Goal: Task Accomplishment & Management: Manage account settings

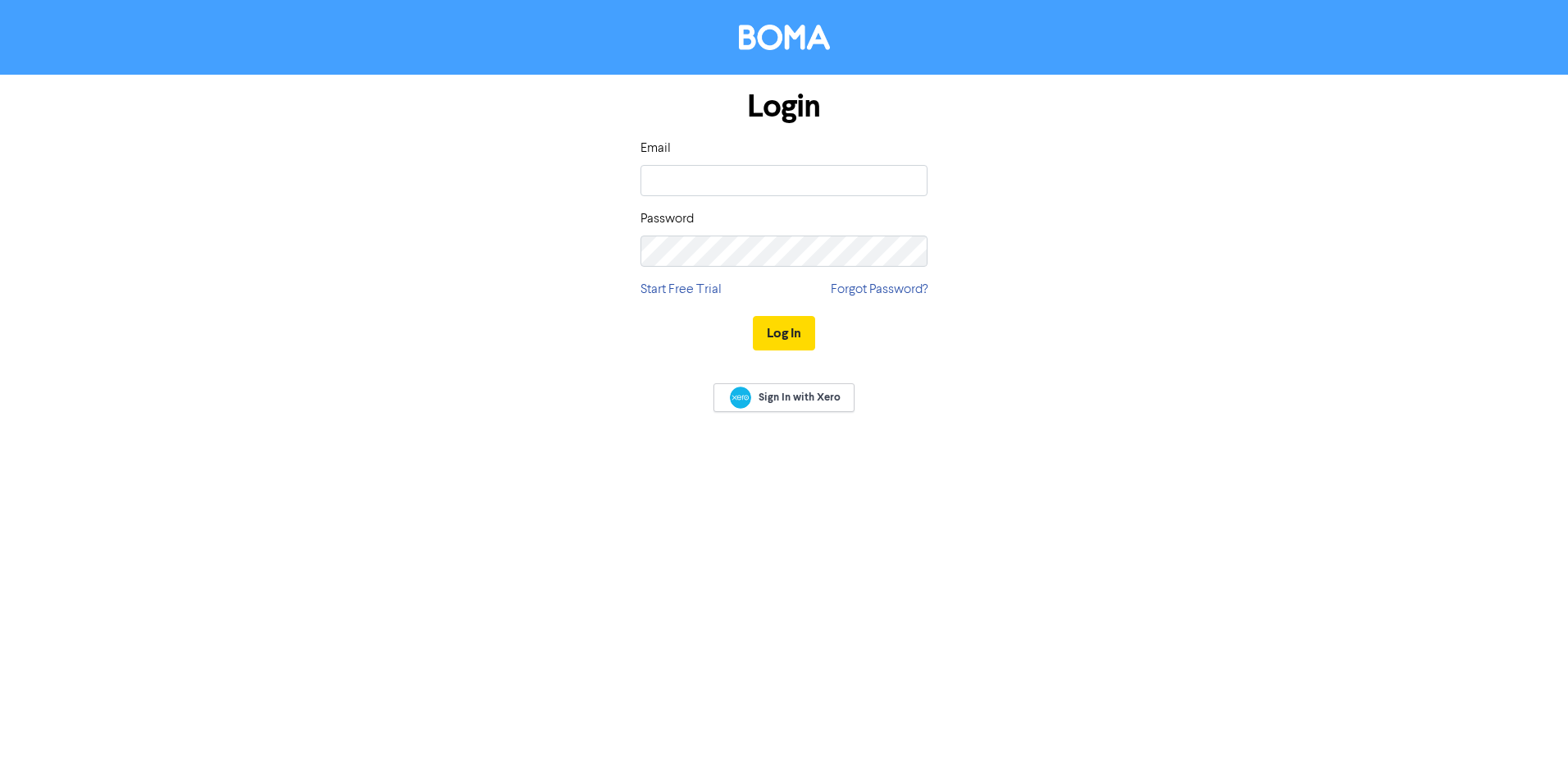
type input "[PERSON_NAME][EMAIL_ADDRESS][DOMAIN_NAME]"
click at [774, 332] on button "Log In" at bounding box center [784, 333] width 62 height 35
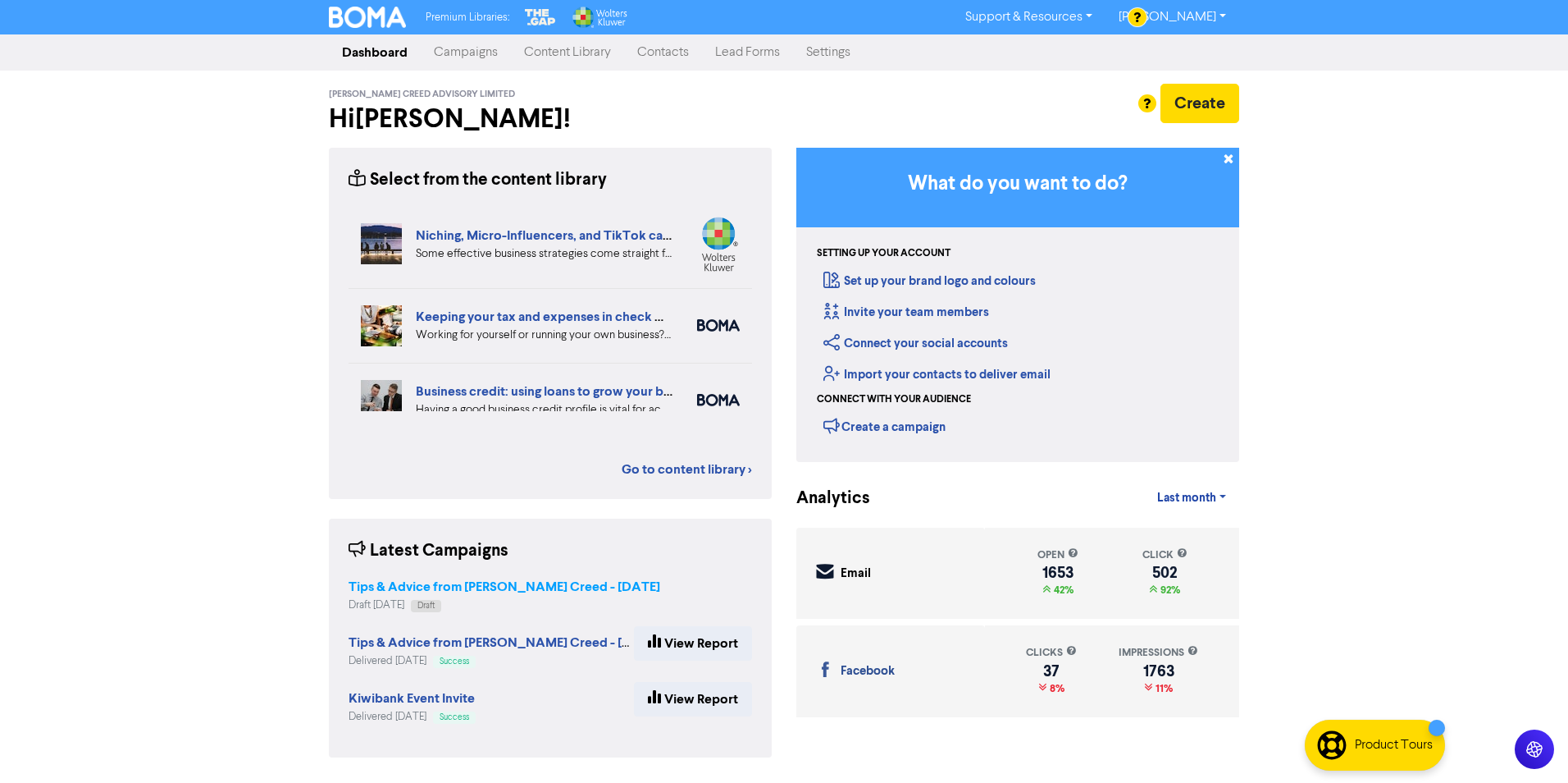
click at [410, 590] on strong "Tips & Advice from [PERSON_NAME] Creed - [DATE]" at bounding box center [503, 586] width 312 height 16
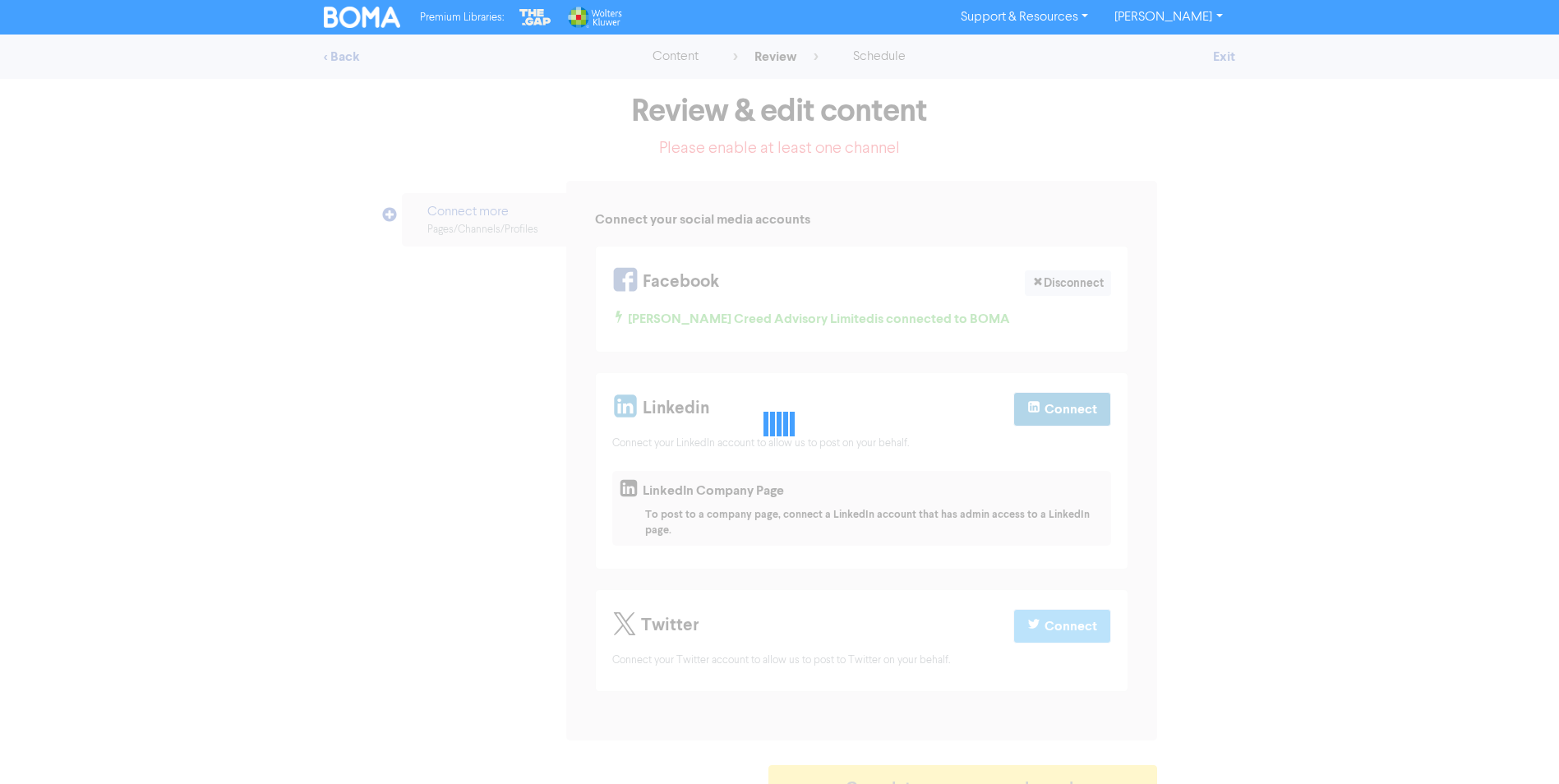
select select "CONTACT_US"
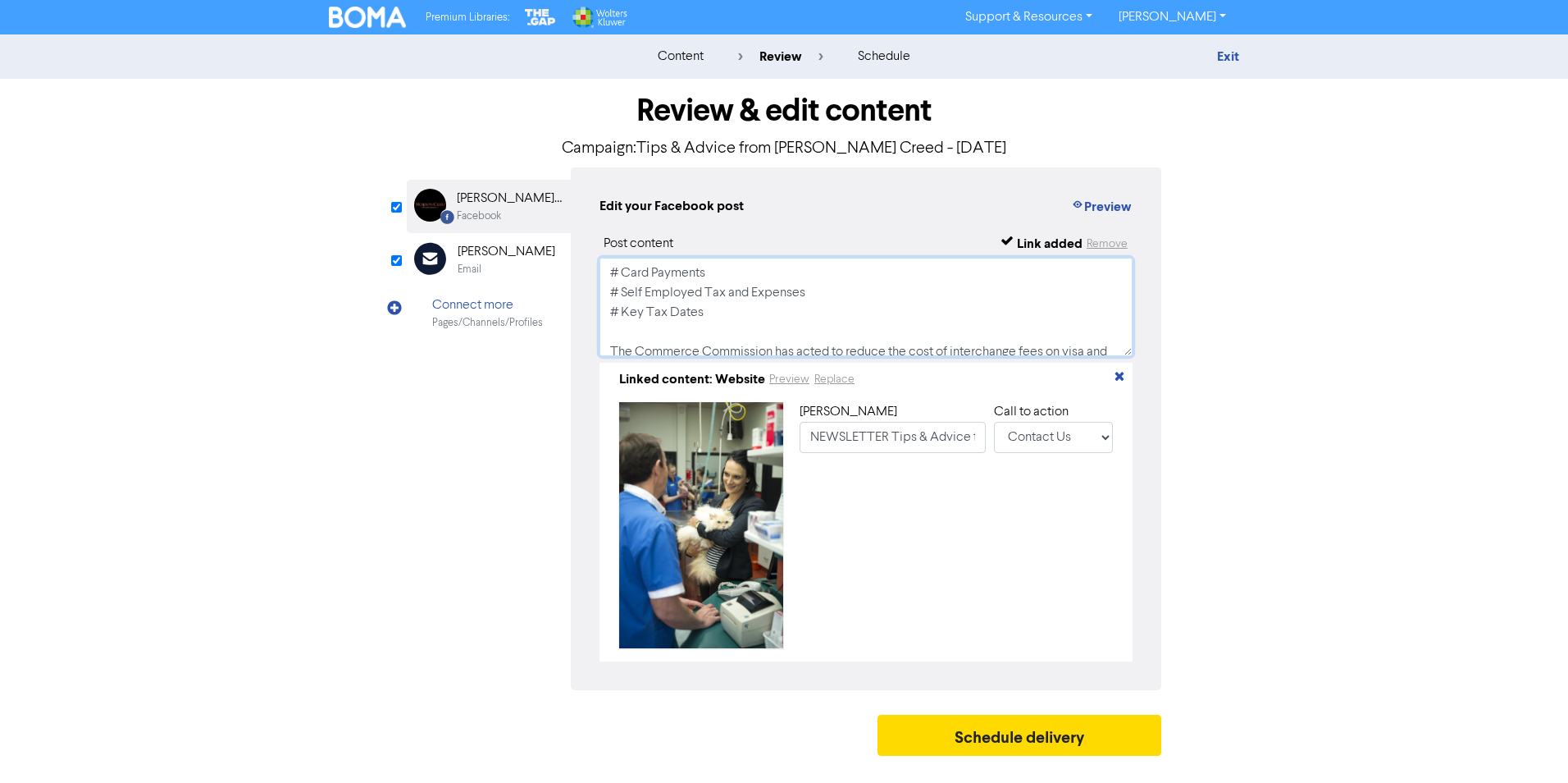
drag, startPoint x: 623, startPoint y: 273, endPoint x: 773, endPoint y: 247, distance: 152.2
click at [771, 247] on div "Post content Link added Remove # Card Payments # Self Employed Tax and Expenses…" at bounding box center [866, 448] width 533 height 428
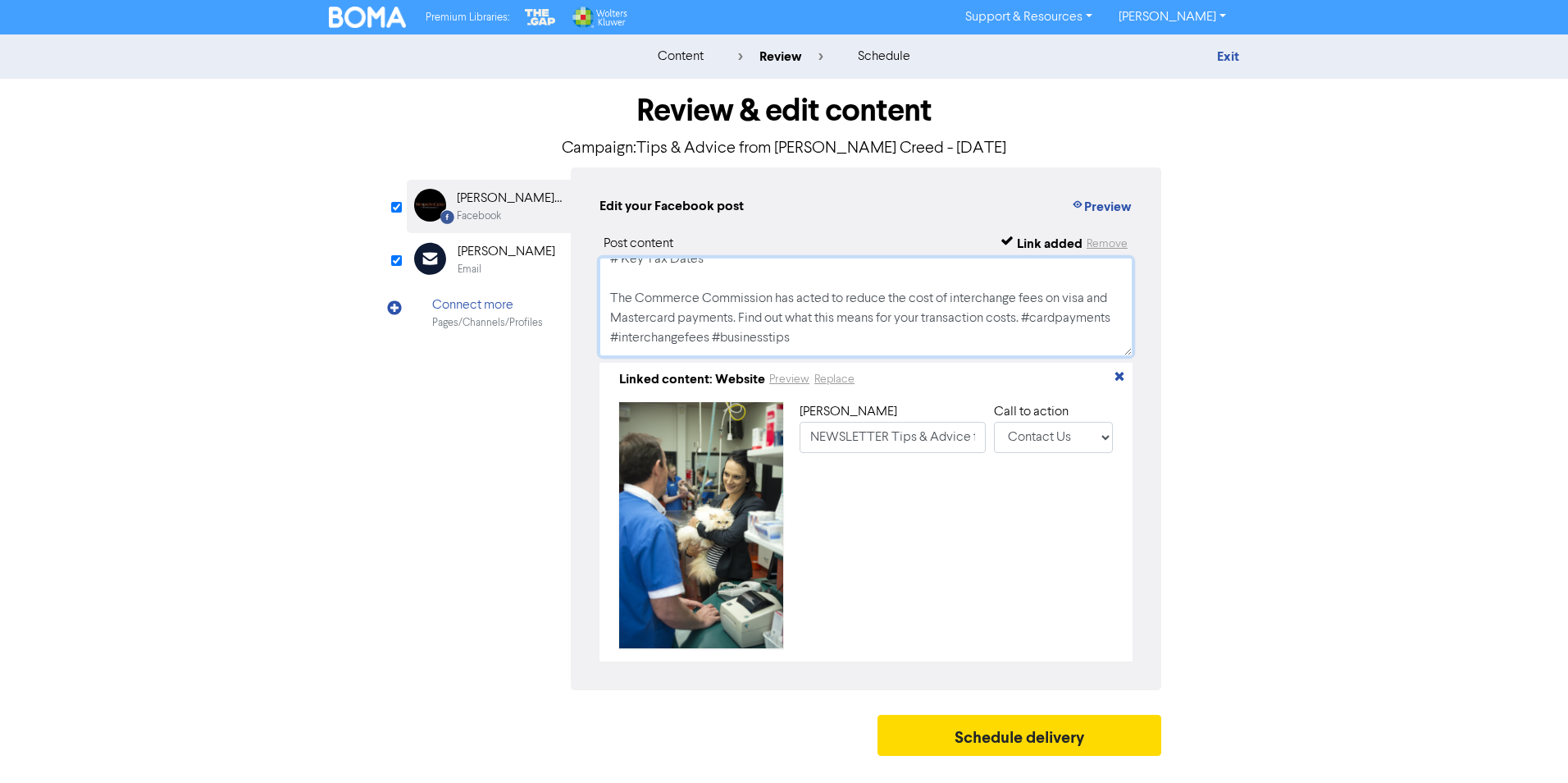
scroll to position [83, 0]
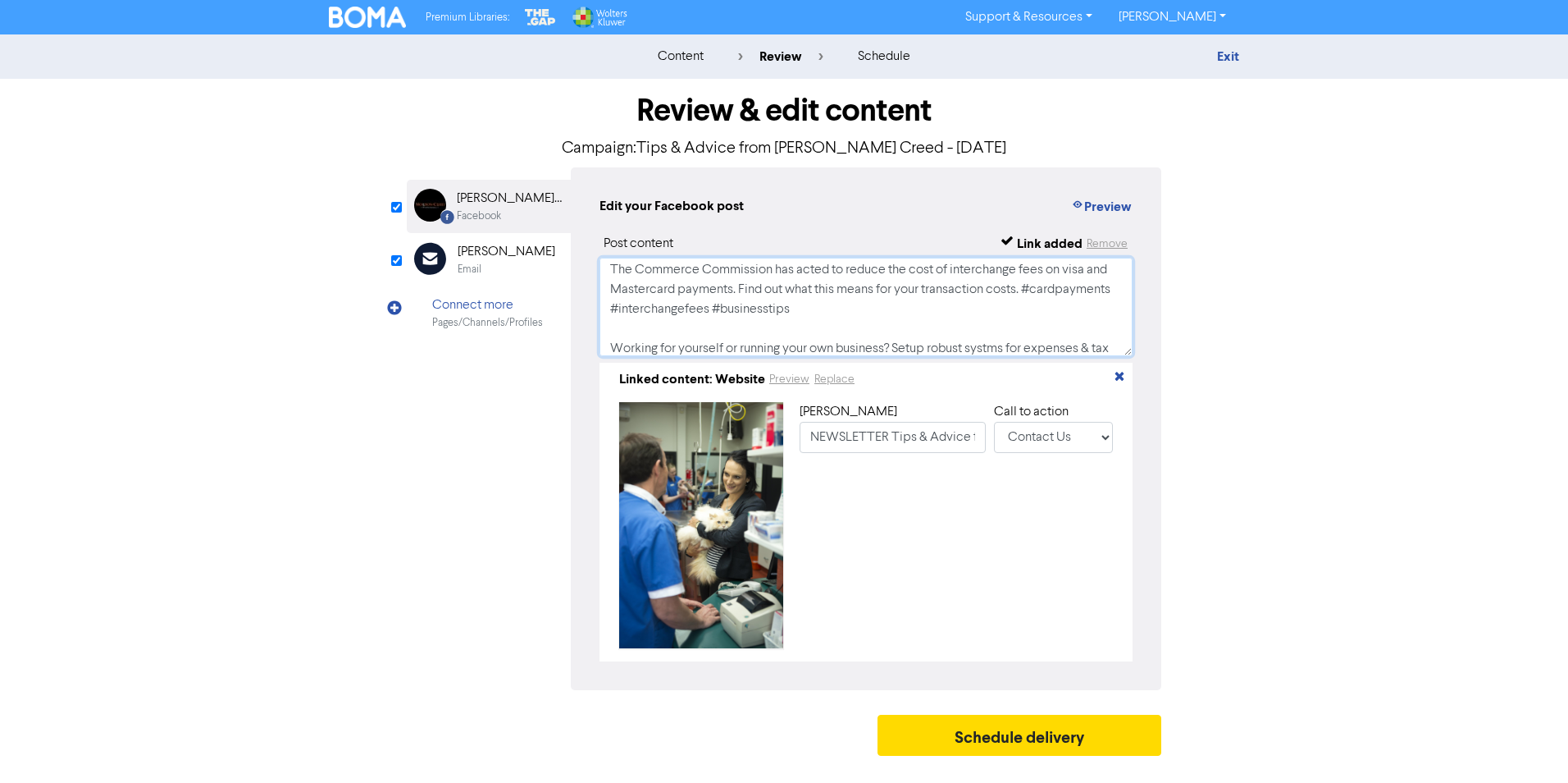
drag, startPoint x: 612, startPoint y: 270, endPoint x: 640, endPoint y: 263, distance: 28.9
click at [612, 270] on textarea "# Lessening the impact of the new 15% US trade tariff # Self Employed Tax and E…" at bounding box center [866, 307] width 533 height 99
type textarea "# Lessening the impact of the new 15% US trade tariff # Self Employed Tax and E…"
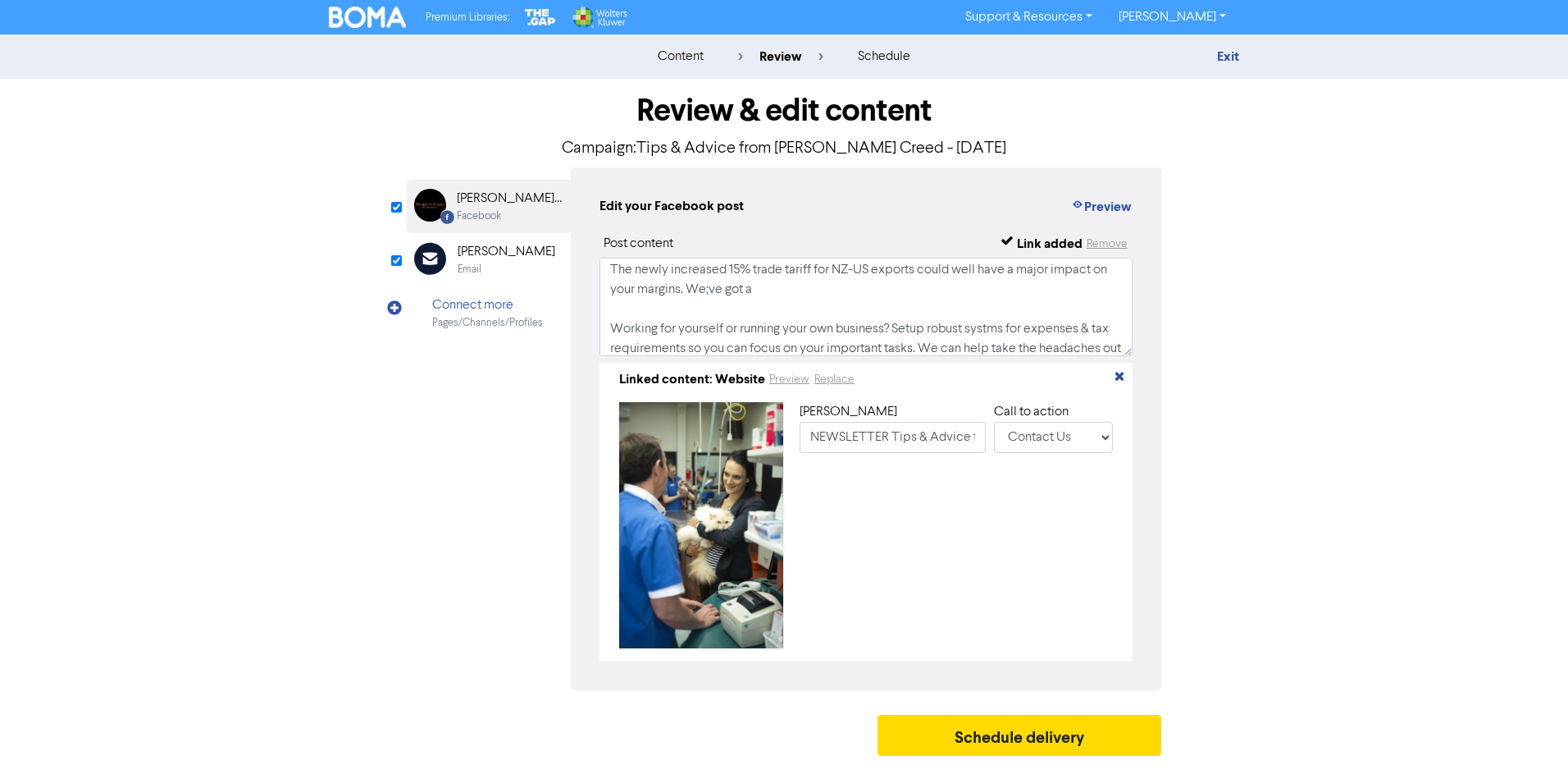
click at [484, 249] on div "[PERSON_NAME]" at bounding box center [506, 251] width 98 height 20
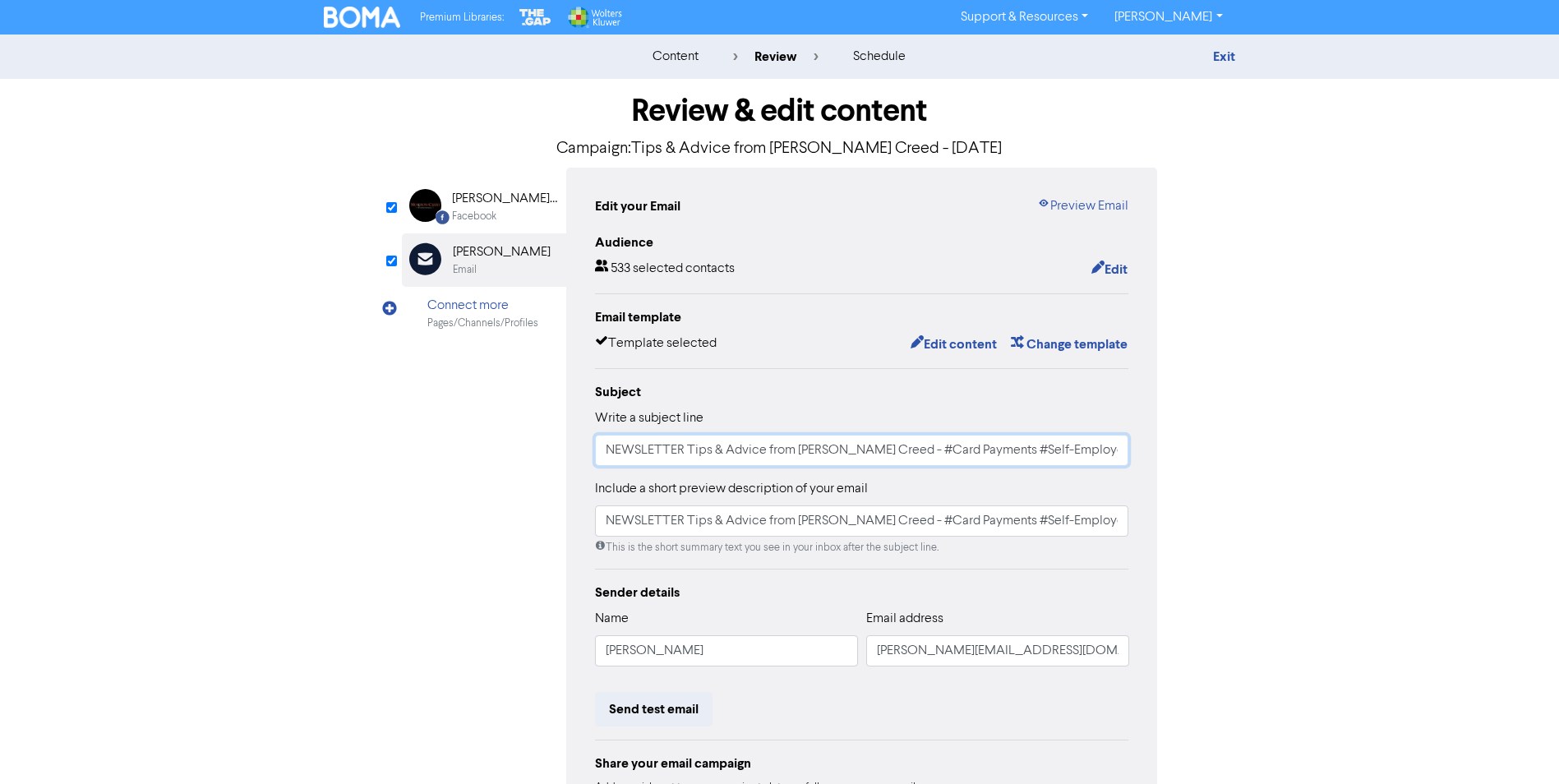
click at [906, 452] on input "NEWSLETTER Tips & Advice from [PERSON_NAME] Creed - #Card Payments #Self-Employ…" at bounding box center [862, 450] width 534 height 32
type input "NEWSLETTER Tips & Advice from [PERSON_NAME] Creed - #US Trade tariff #Self-Empl…"
drag, startPoint x: 604, startPoint y: 520, endPoint x: 1271, endPoint y: 511, distance: 667.1
click at [1271, 511] on div "content review schedule Exit Review & edit content Campaign: Tips & Advice from…" at bounding box center [780, 480] width 1559 height 893
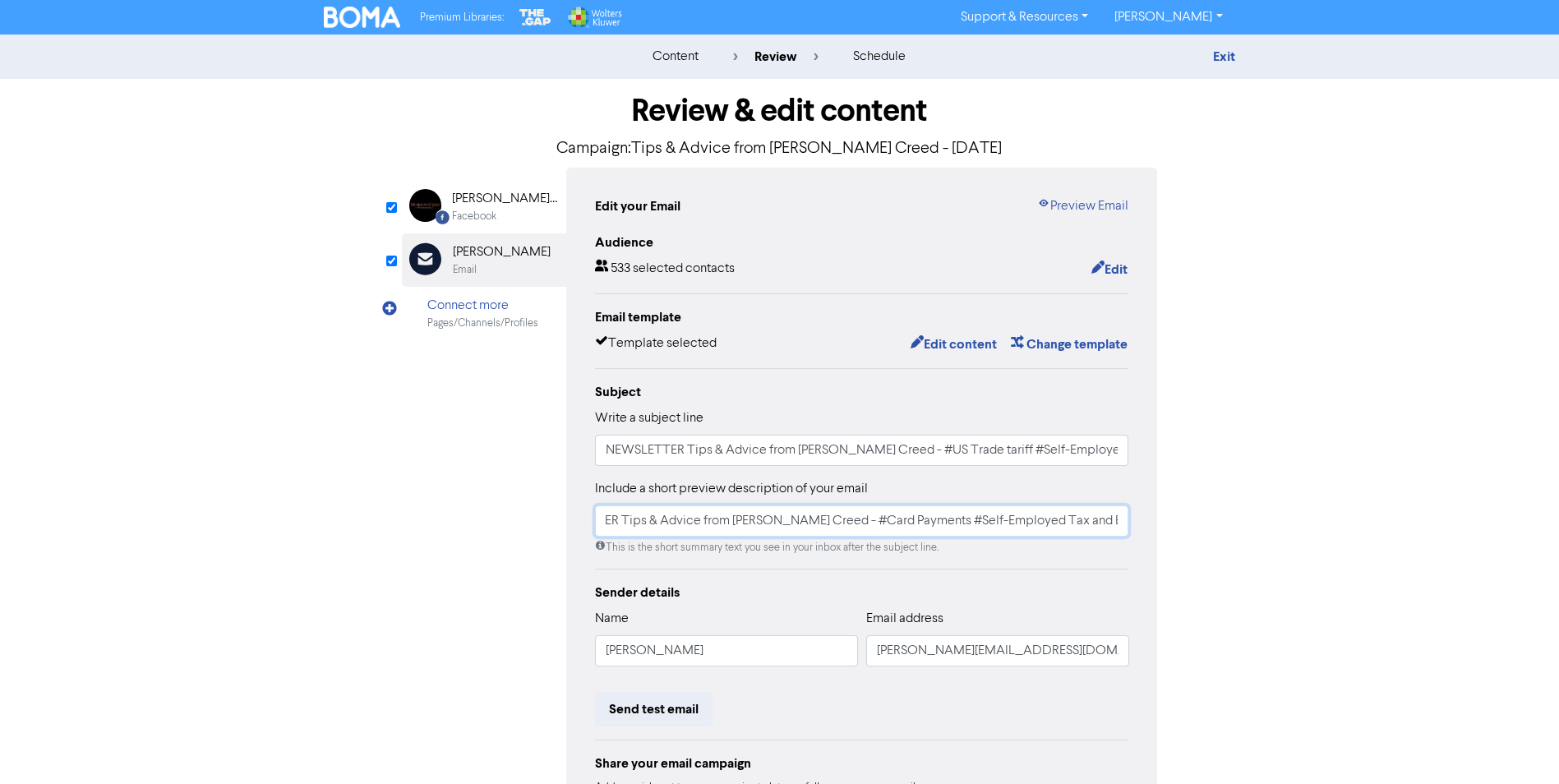
paste input "US Trade tariff #Self-Employed Tax and Expenses #Key Tax Dates"
type input "NEWSLETTER Tips & Advice from [PERSON_NAME] Creed - #US Trade tariff #Self-Empl…"
click at [963, 352] on button "Edit content" at bounding box center [954, 344] width 88 height 21
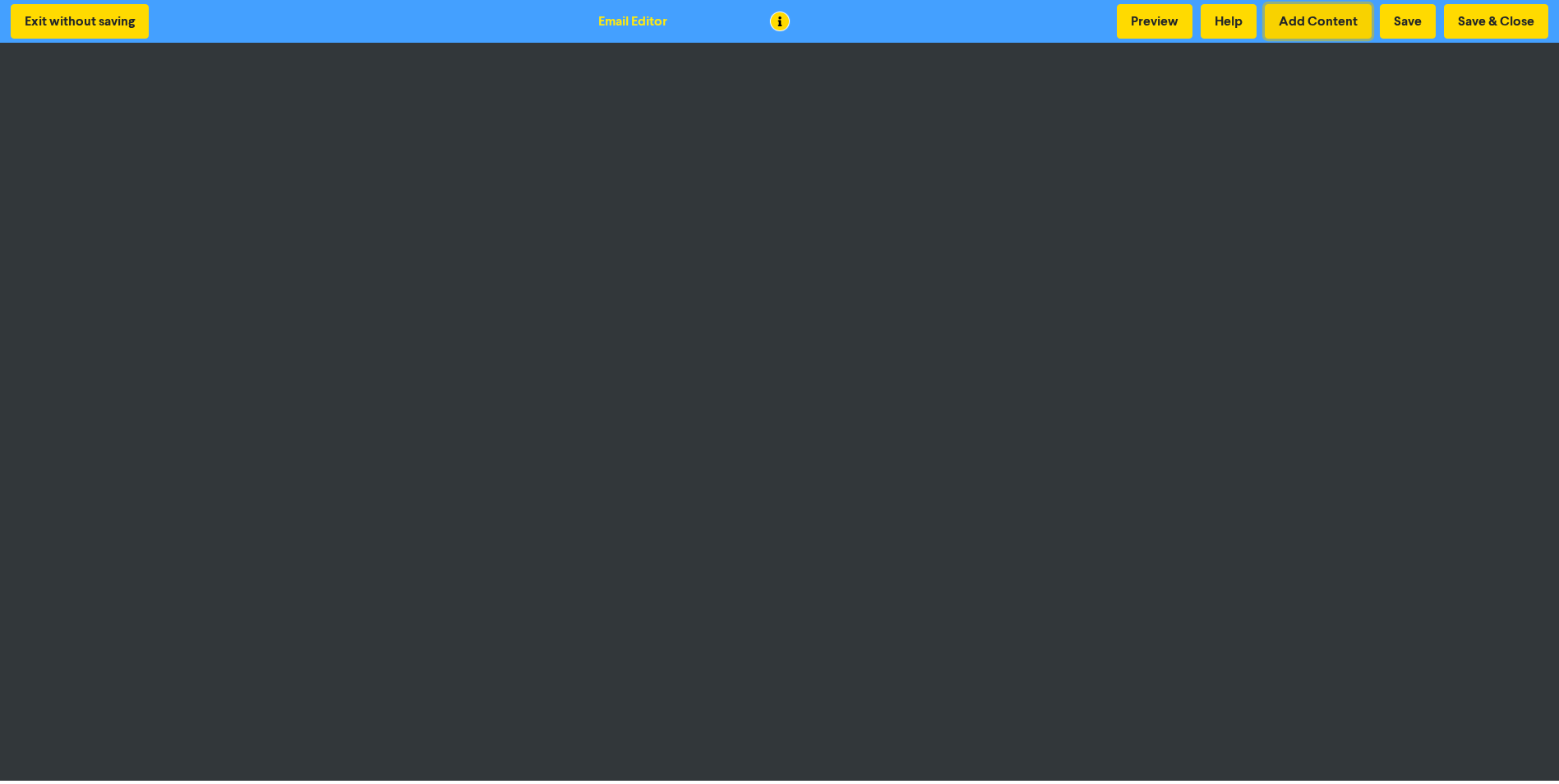
click at [1310, 18] on button "Add Content" at bounding box center [1318, 21] width 107 height 35
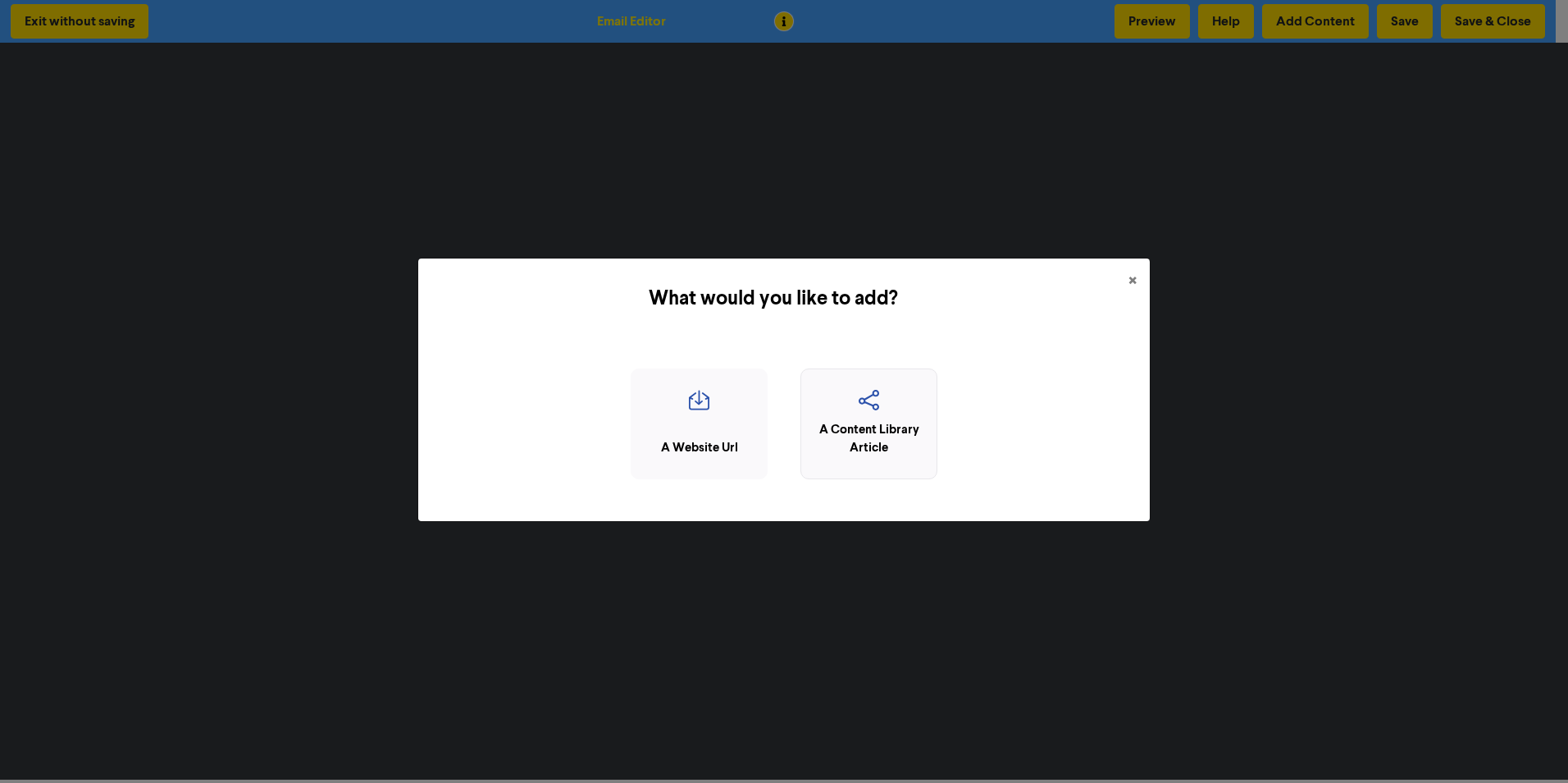
click at [862, 442] on div "A Content Library Article" at bounding box center [869, 439] width 119 height 36
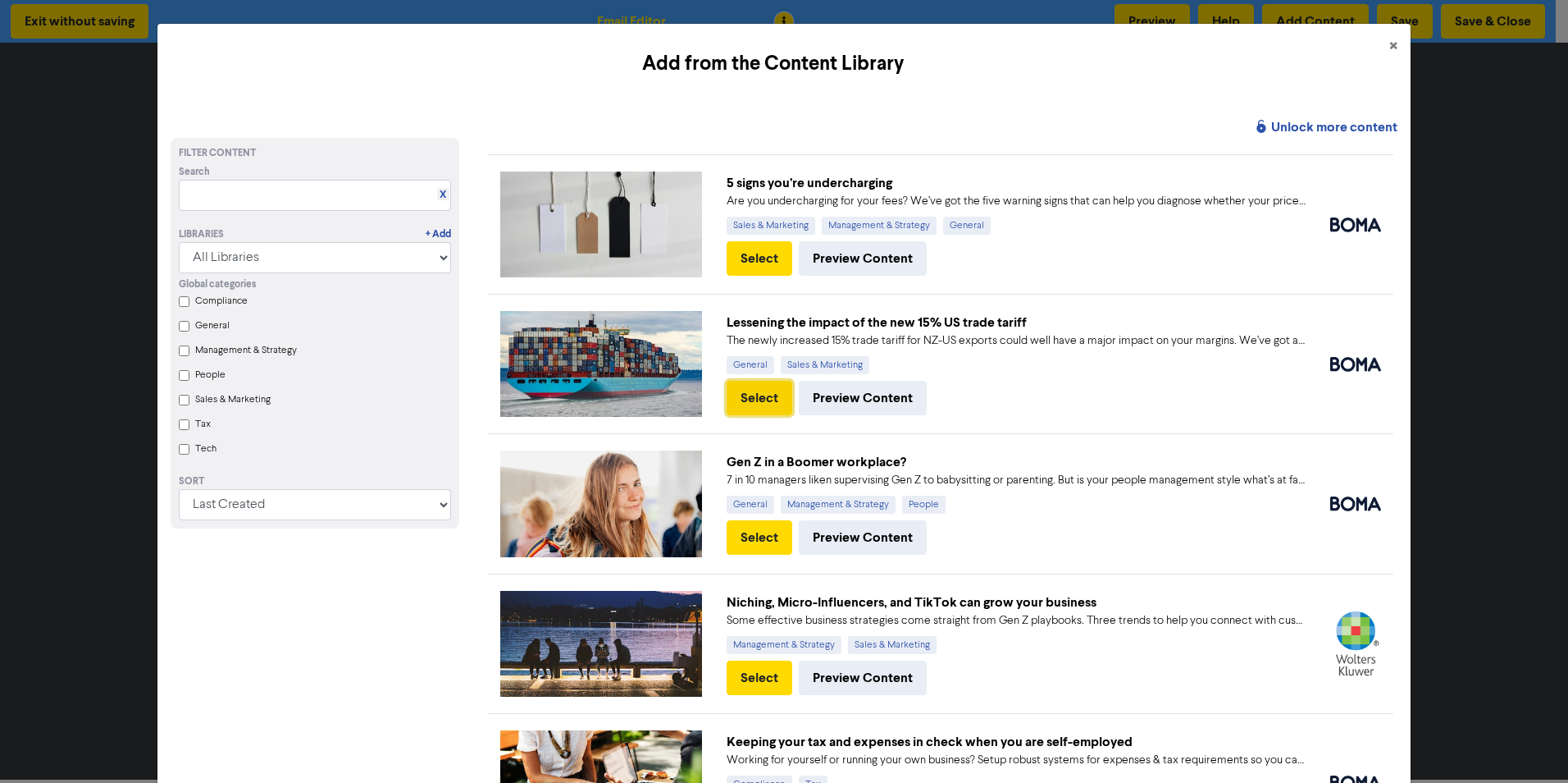
click at [755, 395] on button "Select" at bounding box center [760, 398] width 65 height 35
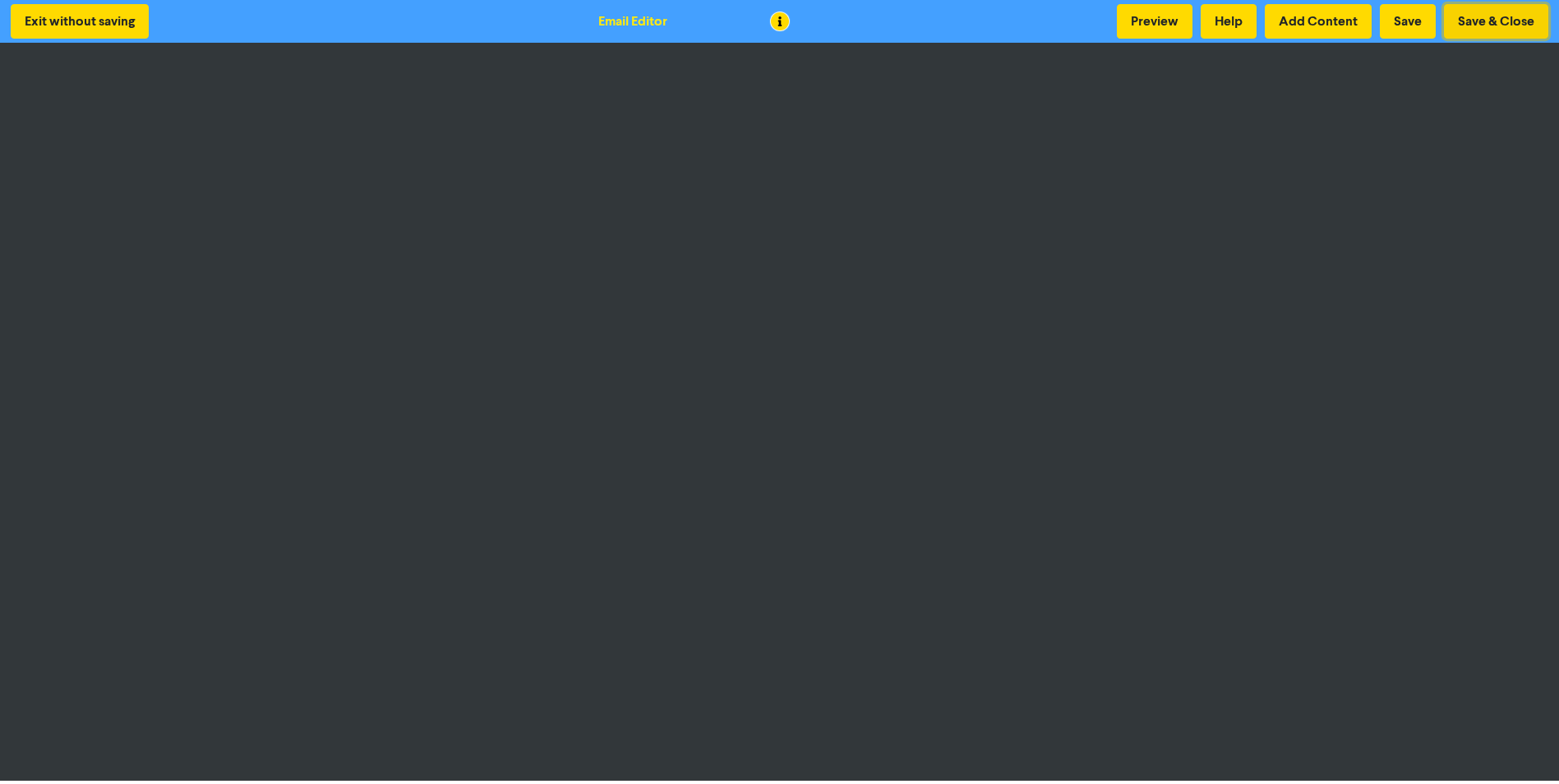
click at [1470, 18] on button "Save & Close" at bounding box center [1497, 21] width 105 height 35
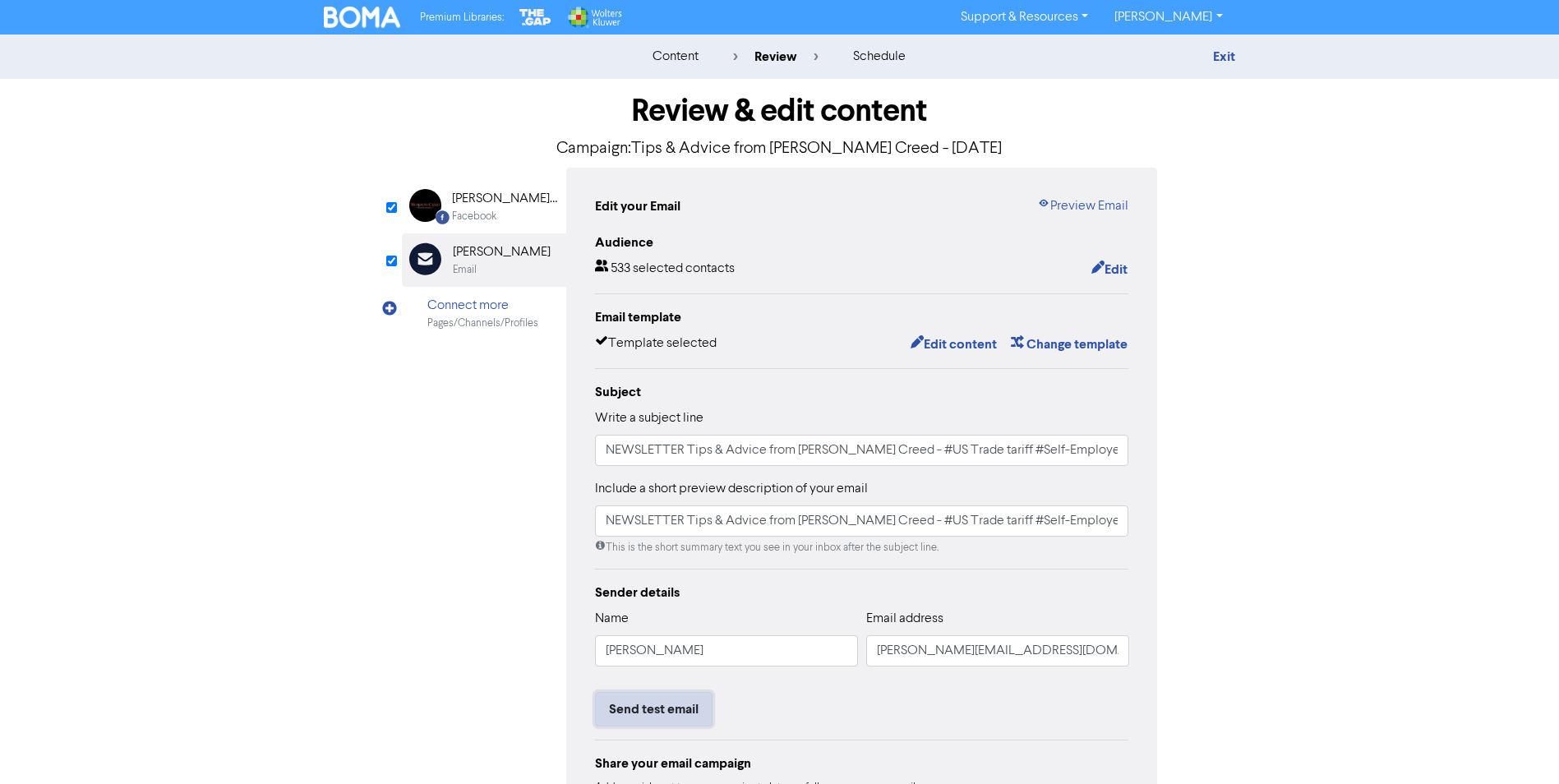
click at [644, 708] on button "Send test email" at bounding box center [654, 709] width 117 height 35
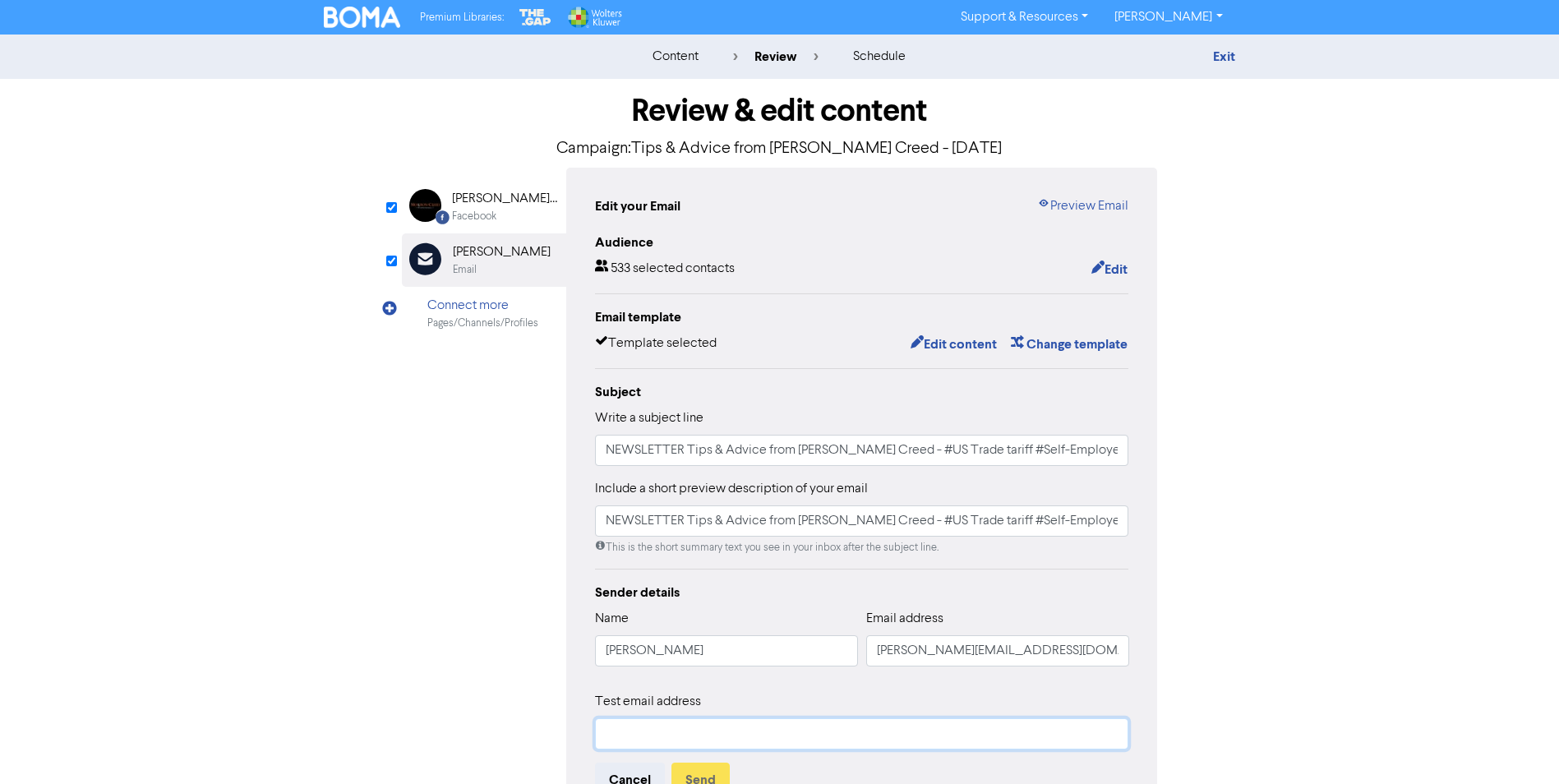
click at [651, 723] on input "text" at bounding box center [862, 734] width 534 height 32
type input "[PERSON_NAME][EMAIL_ADDRESS][DOMAIN_NAME]"
click at [427, 623] on div "Facebook Created with Sketch. [PERSON_NAME] Creed Advisory Limited Facebook Ema…" at bounding box center [780, 545] width 756 height 756
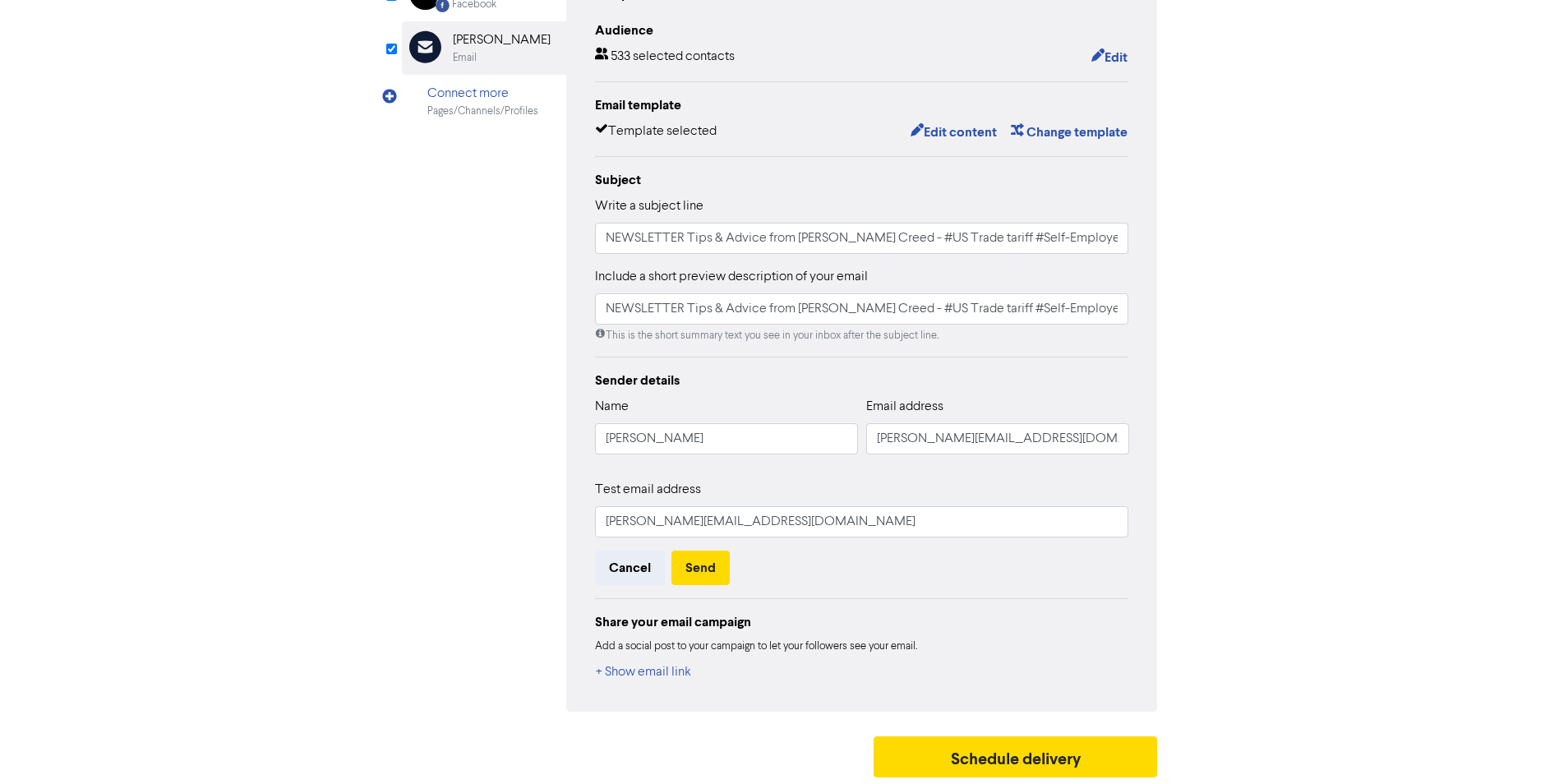
scroll to position [215, 0]
click at [701, 570] on button "Send" at bounding box center [701, 566] width 59 height 35
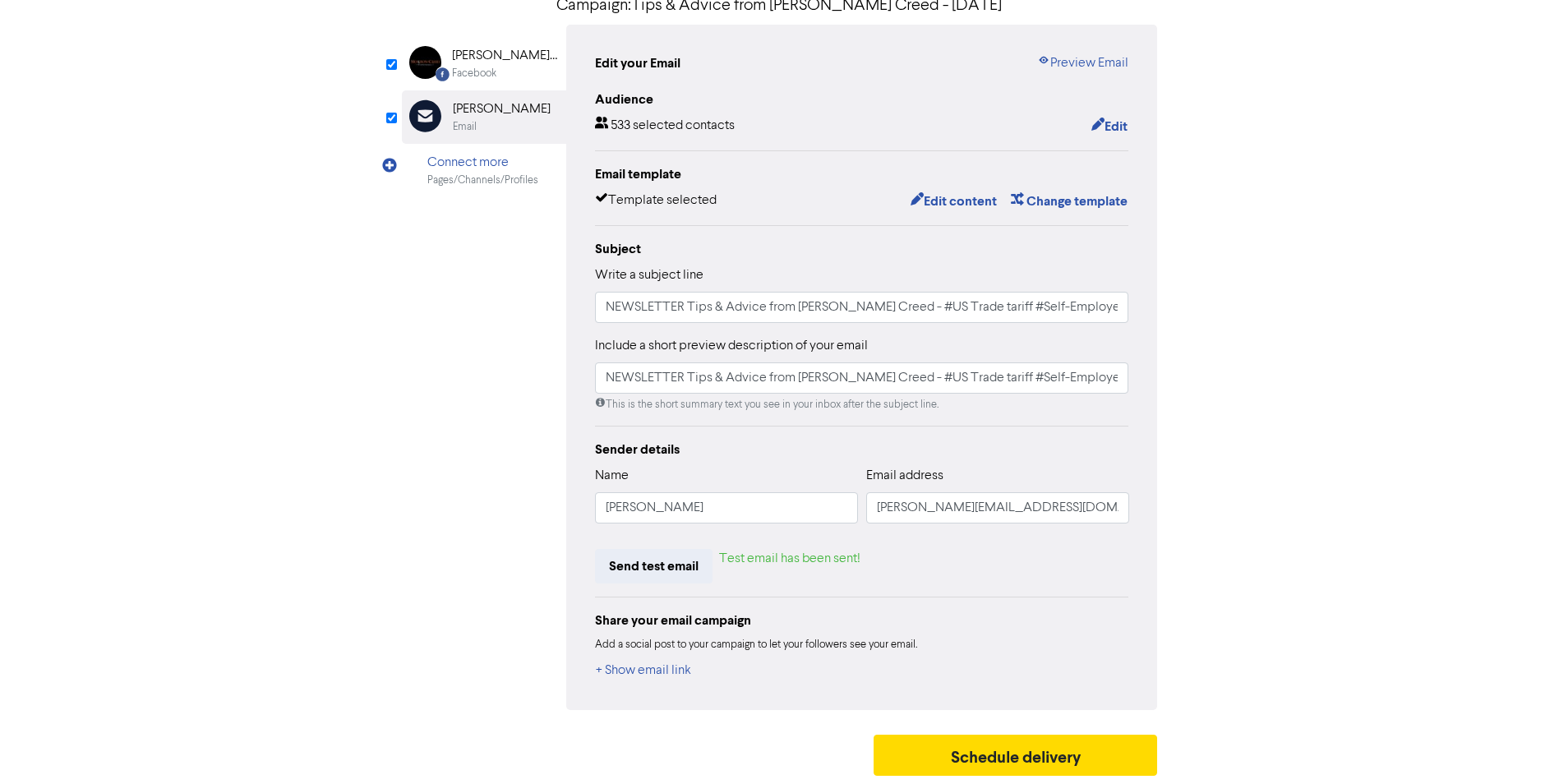
scroll to position [145, 0]
click at [480, 62] on div "[PERSON_NAME] Creed Advisory Limited" at bounding box center [504, 56] width 105 height 20
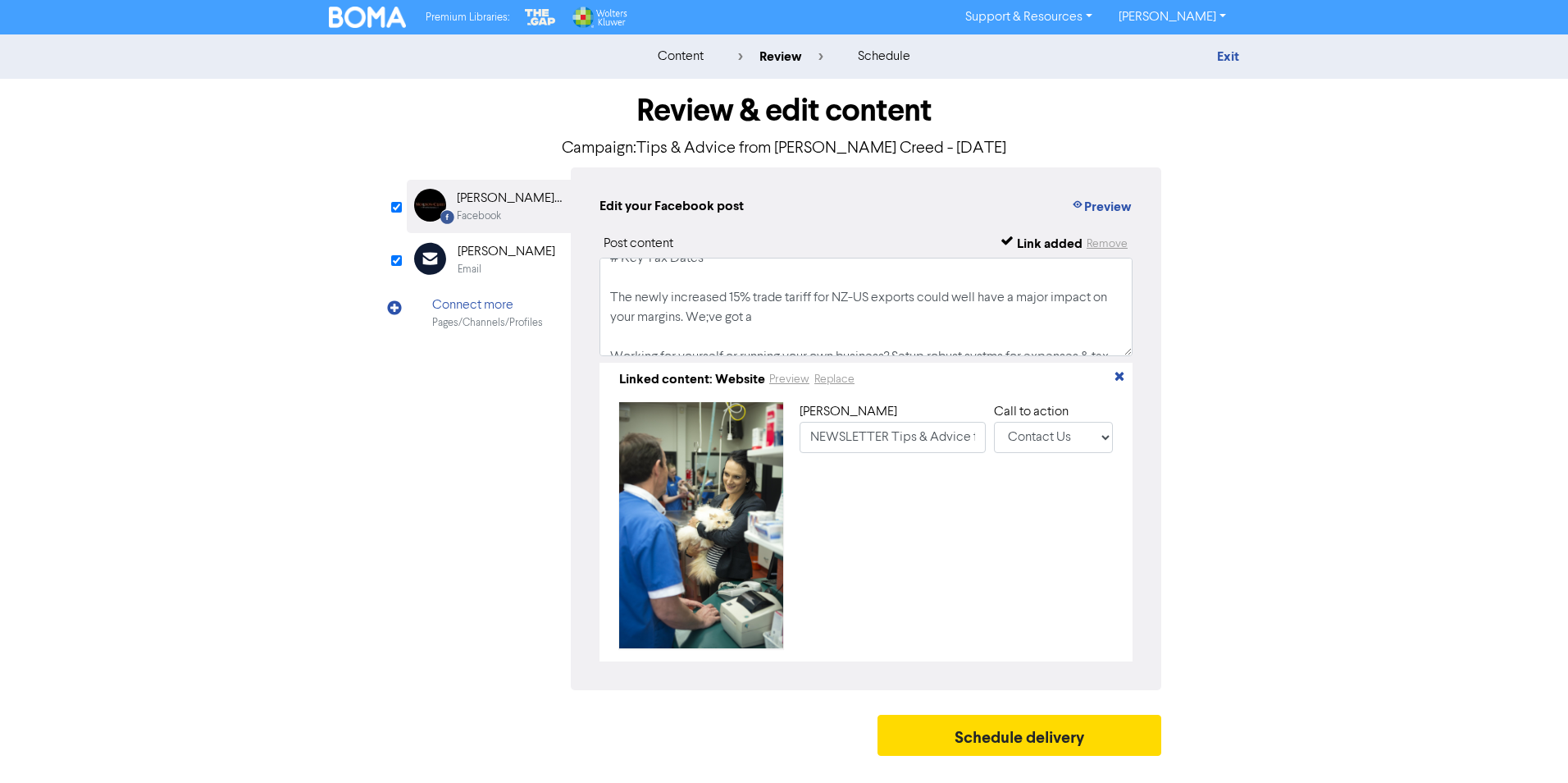
scroll to position [83, 0]
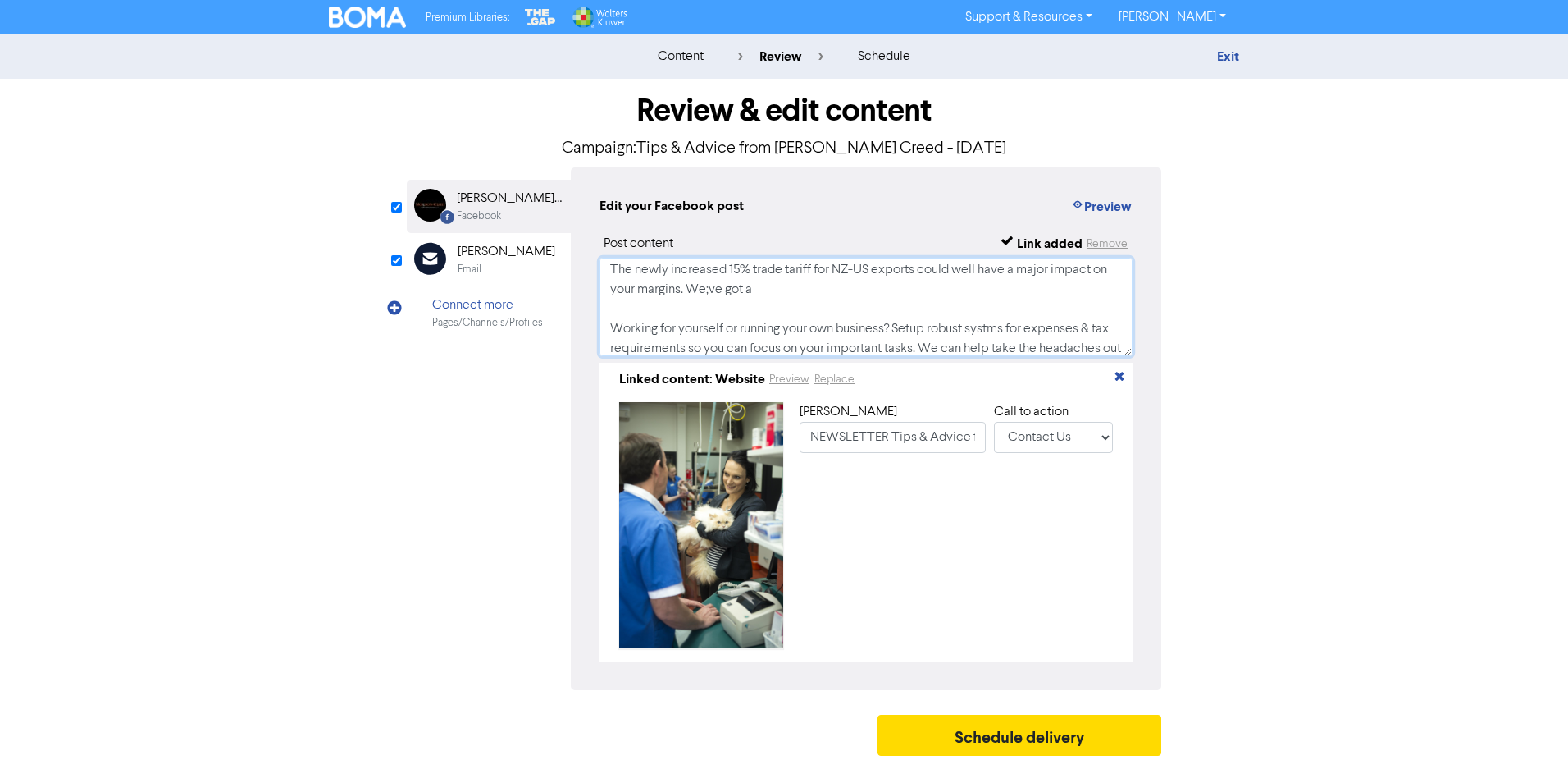
click at [794, 291] on textarea "# Lessening the impact of the new 15% US trade tariff # Self Employed Tax and E…" at bounding box center [866, 307] width 533 height 99
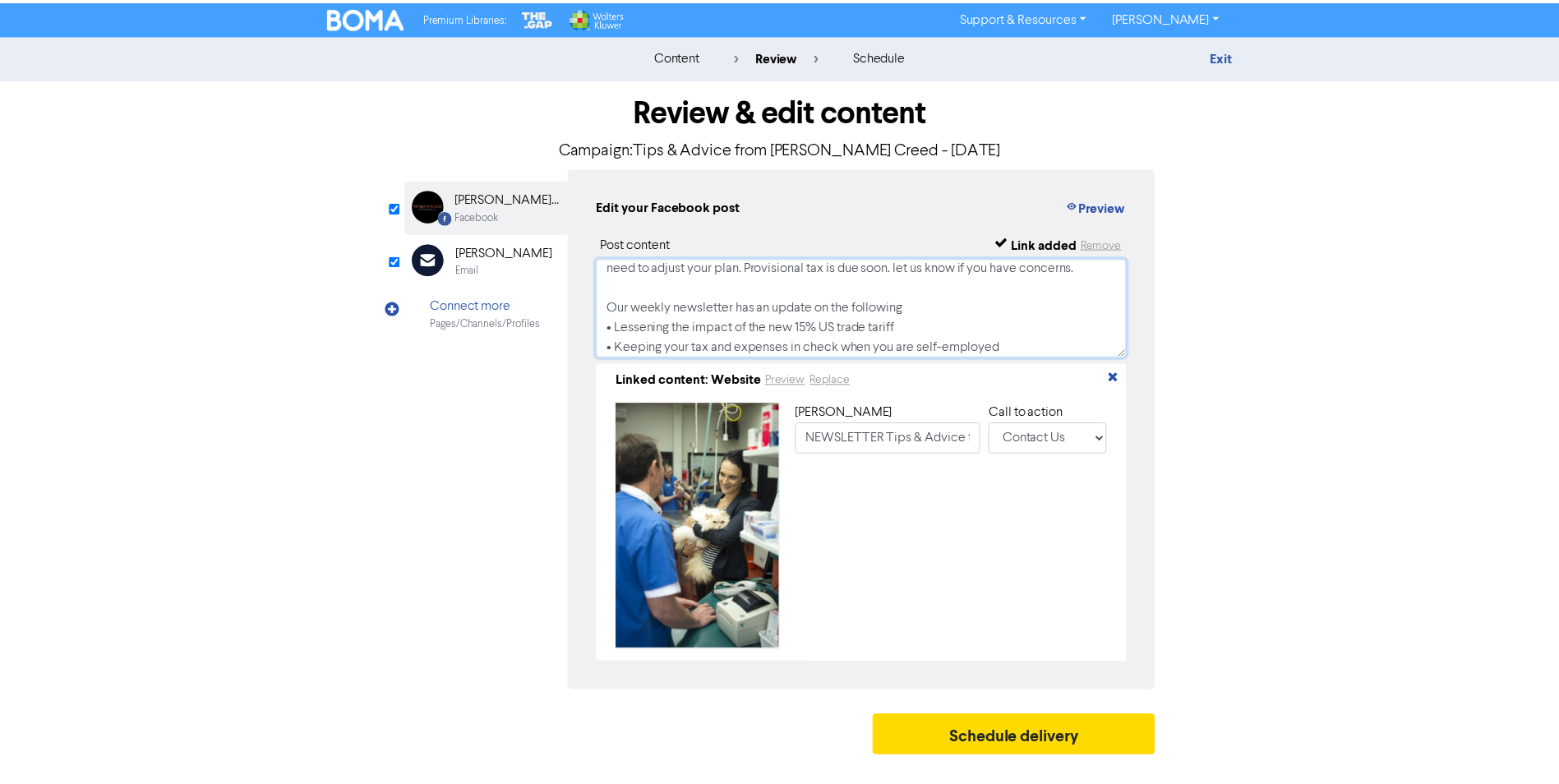
scroll to position [282, 0]
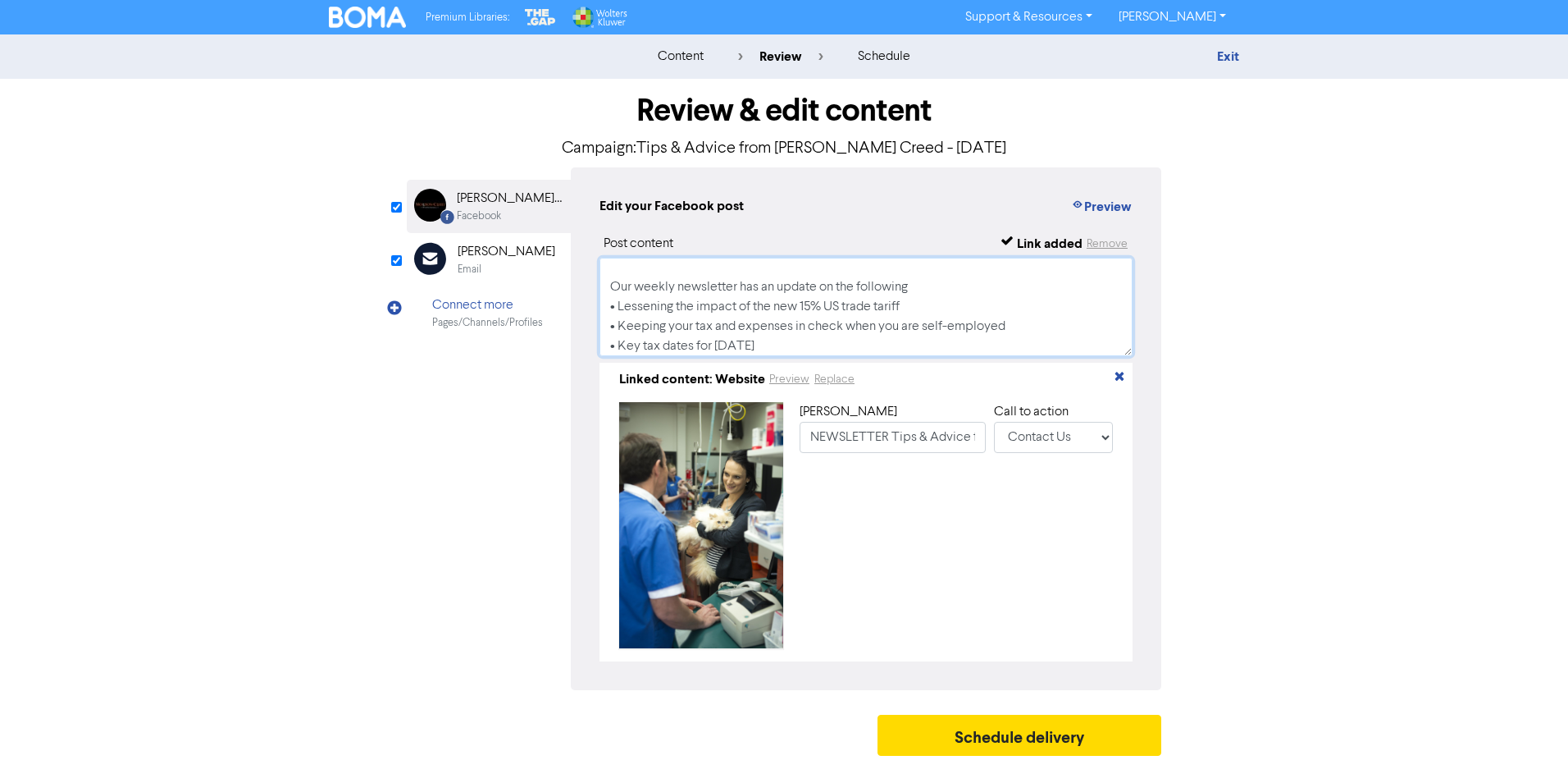
type textarea "# US Trade Tariffs # Self Employed Tax and Expenses # Key Tax Dates The newly i…"
click at [495, 262] on div "Email" at bounding box center [506, 270] width 98 height 15
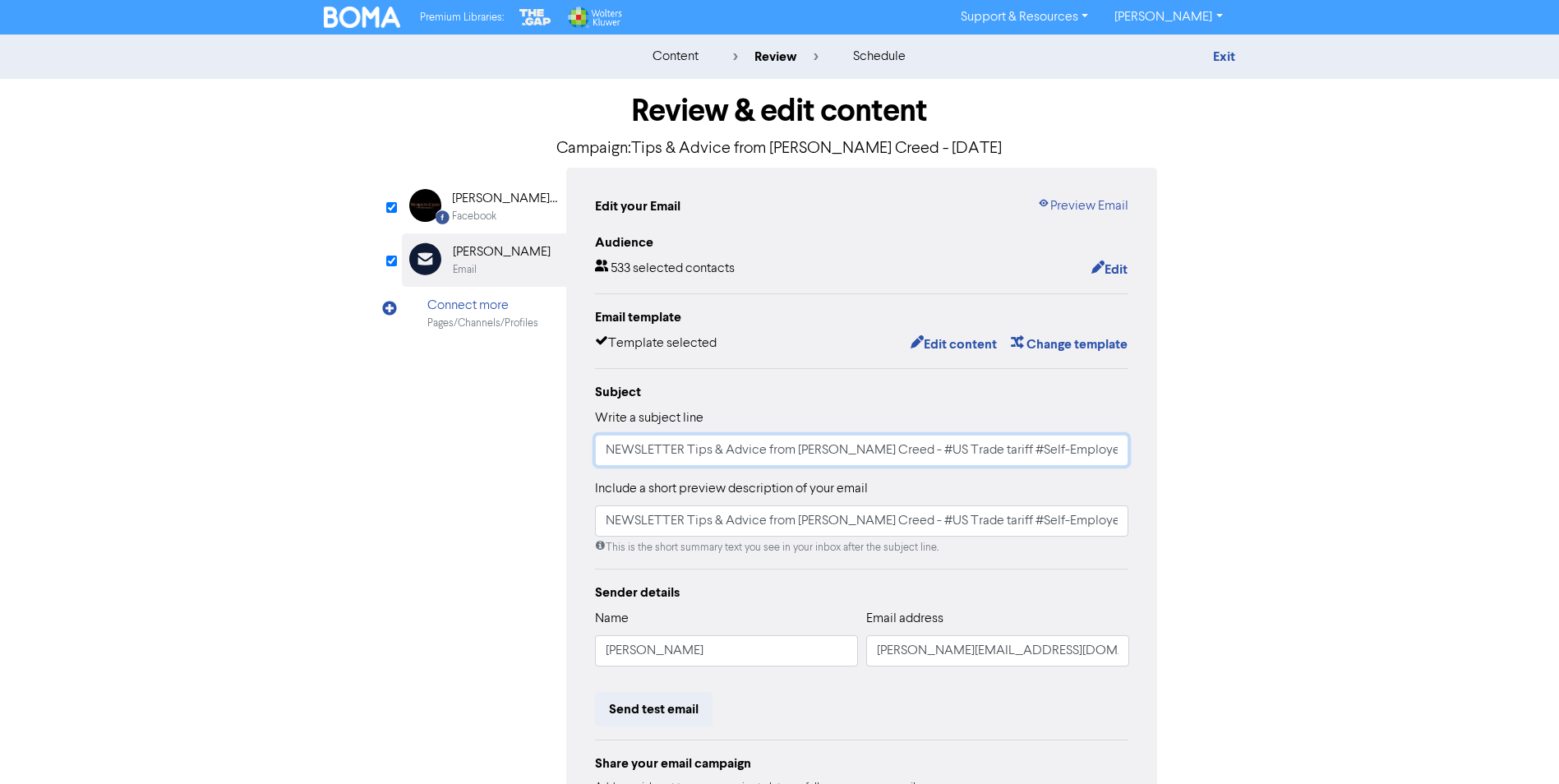
click at [962, 451] on input "NEWSLETTER Tips & Advice from [PERSON_NAME] Creed - #US Trade tariff #Self-Empl…" at bounding box center [862, 450] width 534 height 32
type input "NEWSLETTER Tips & Advice from [PERSON_NAME] Creed - #US Trade Tariff #Self-Empl…"
click at [974, 520] on input "NEWSLETTER Tips & Advice from [PERSON_NAME] Creed - #US Trade tariff #Self-Empl…" at bounding box center [862, 521] width 534 height 32
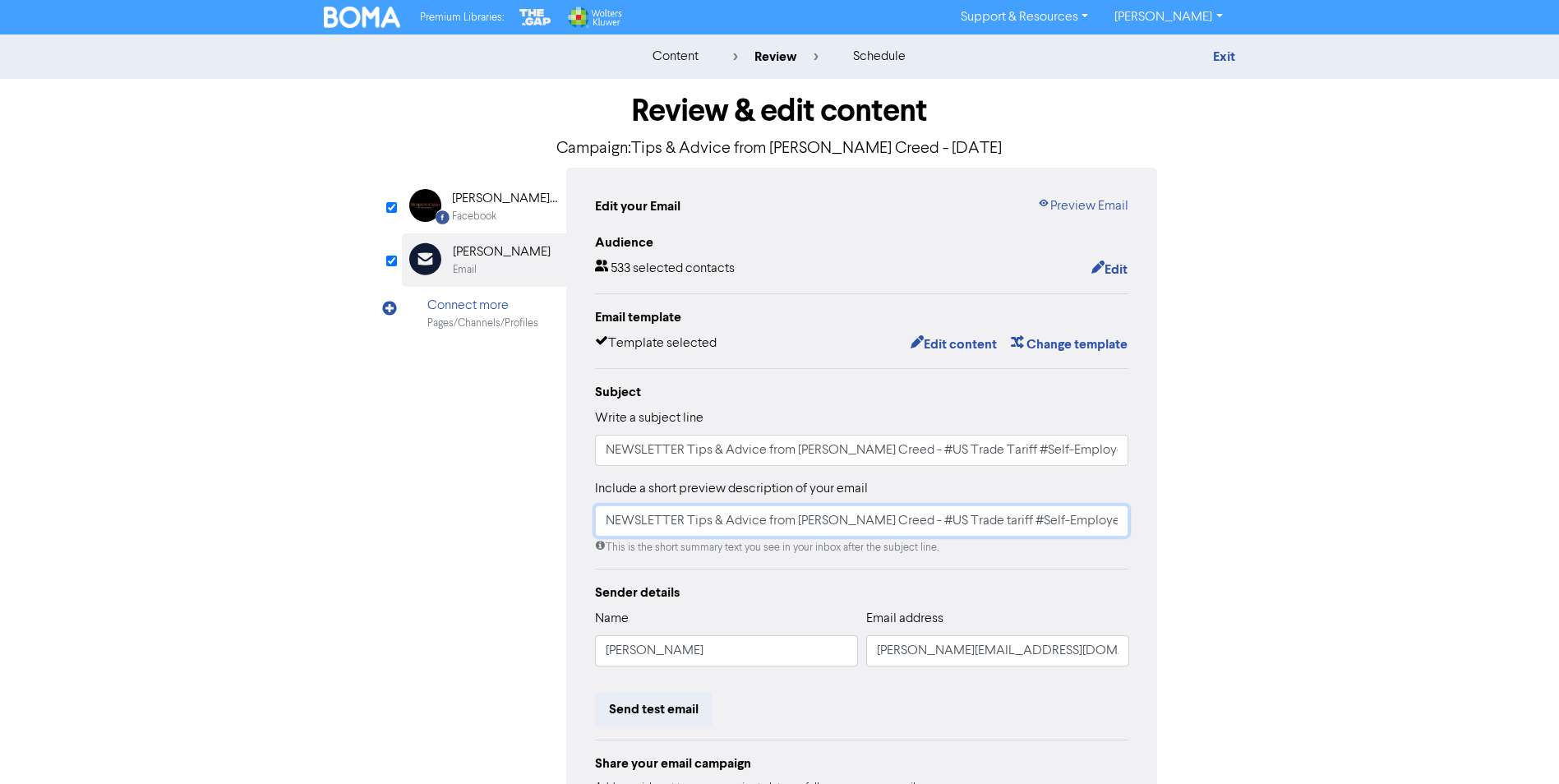
click at [962, 521] on input "NEWSLETTER Tips & Advice from [PERSON_NAME] Creed - #US Trade tariff #Self-Empl…" at bounding box center [862, 521] width 534 height 32
type input "NEWSLETTER Tips & Advice from [PERSON_NAME] Creed - #US Trade Tariff #Self-Empl…"
click at [1065, 566] on div "Audience 533 selected contacts Edit Email template Template selected Edit conte…" at bounding box center [862, 528] width 534 height 592
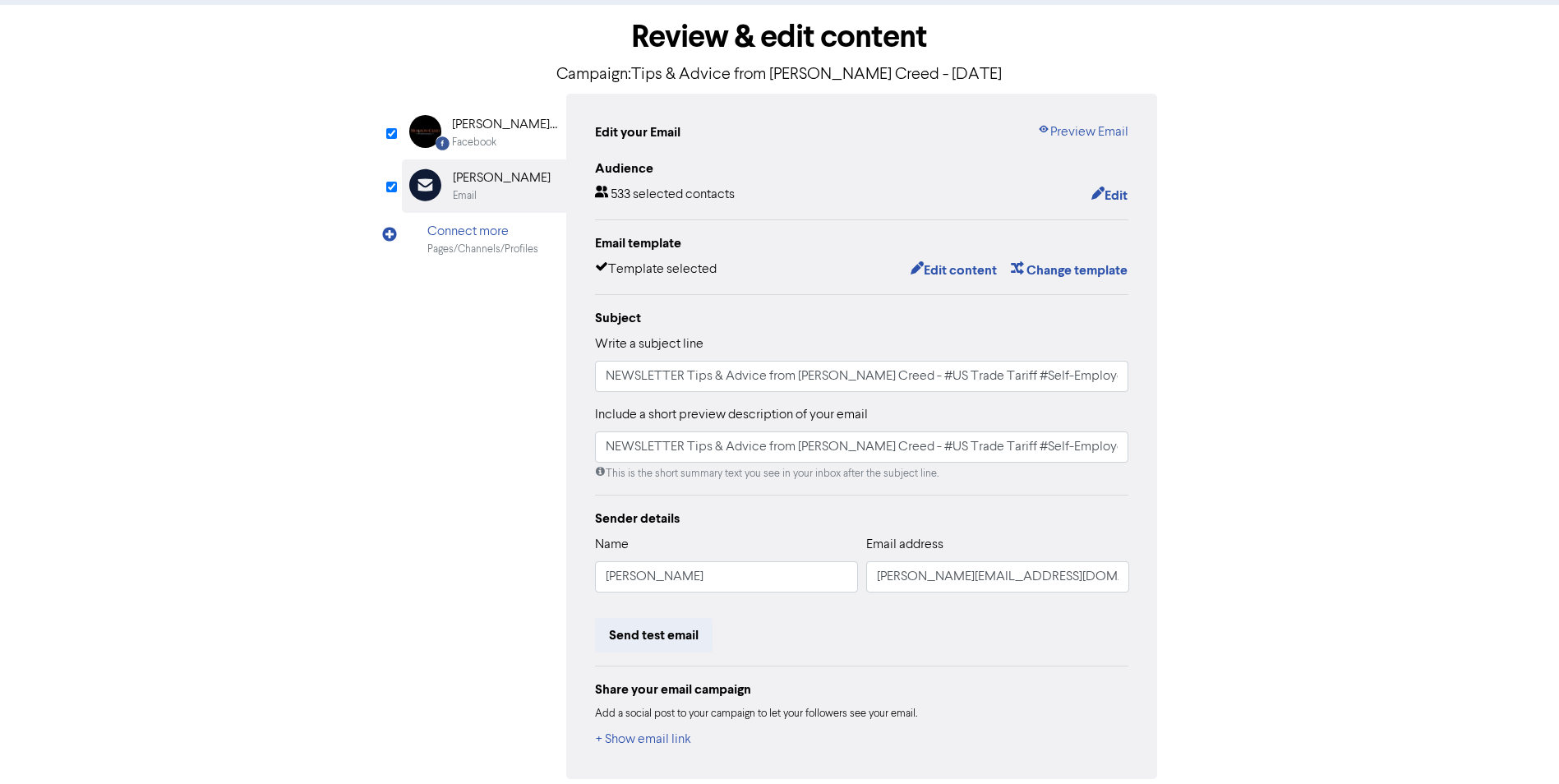
scroll to position [145, 0]
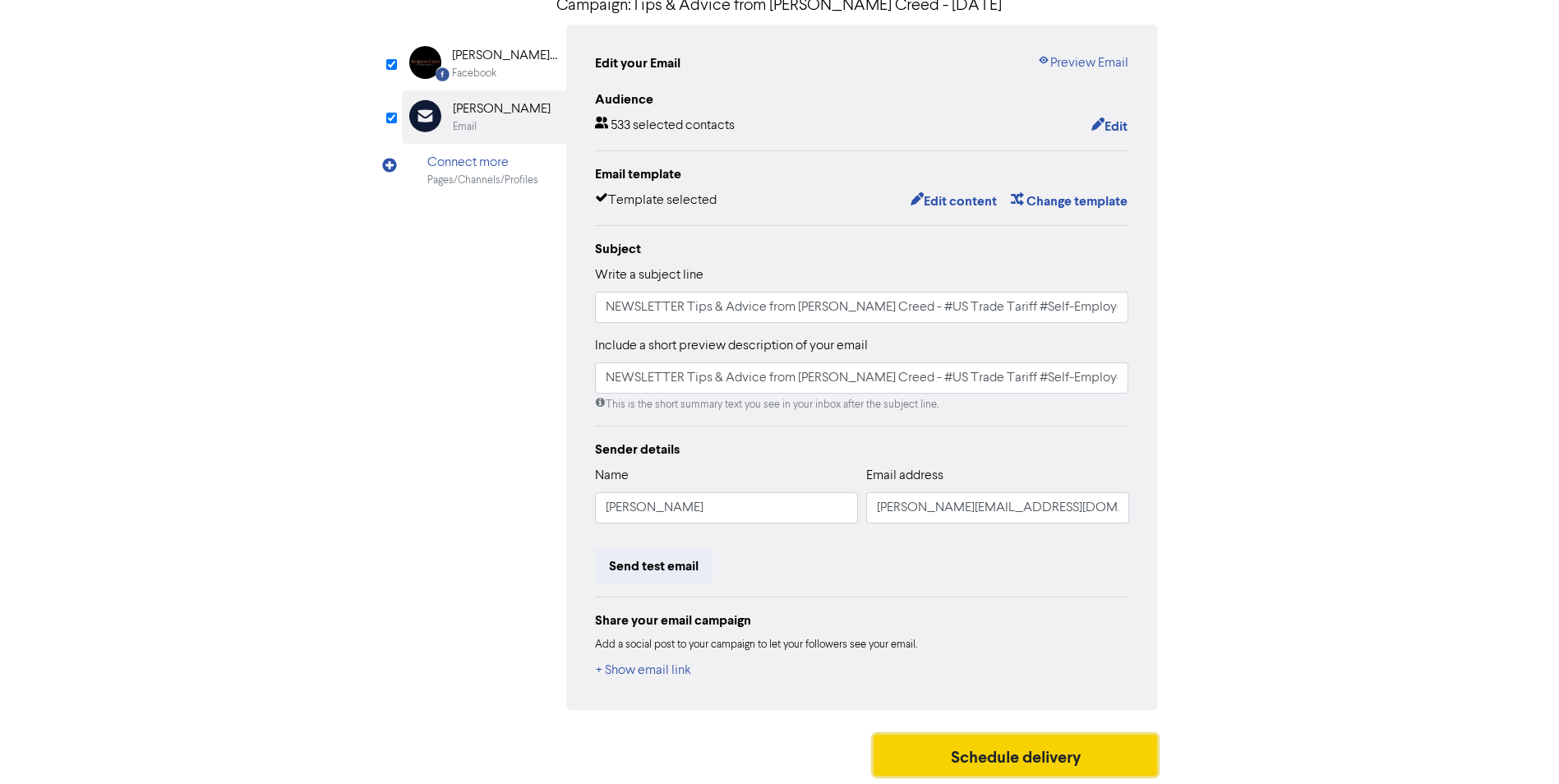
click at [1055, 753] on button "Schedule delivery" at bounding box center [1016, 755] width 285 height 41
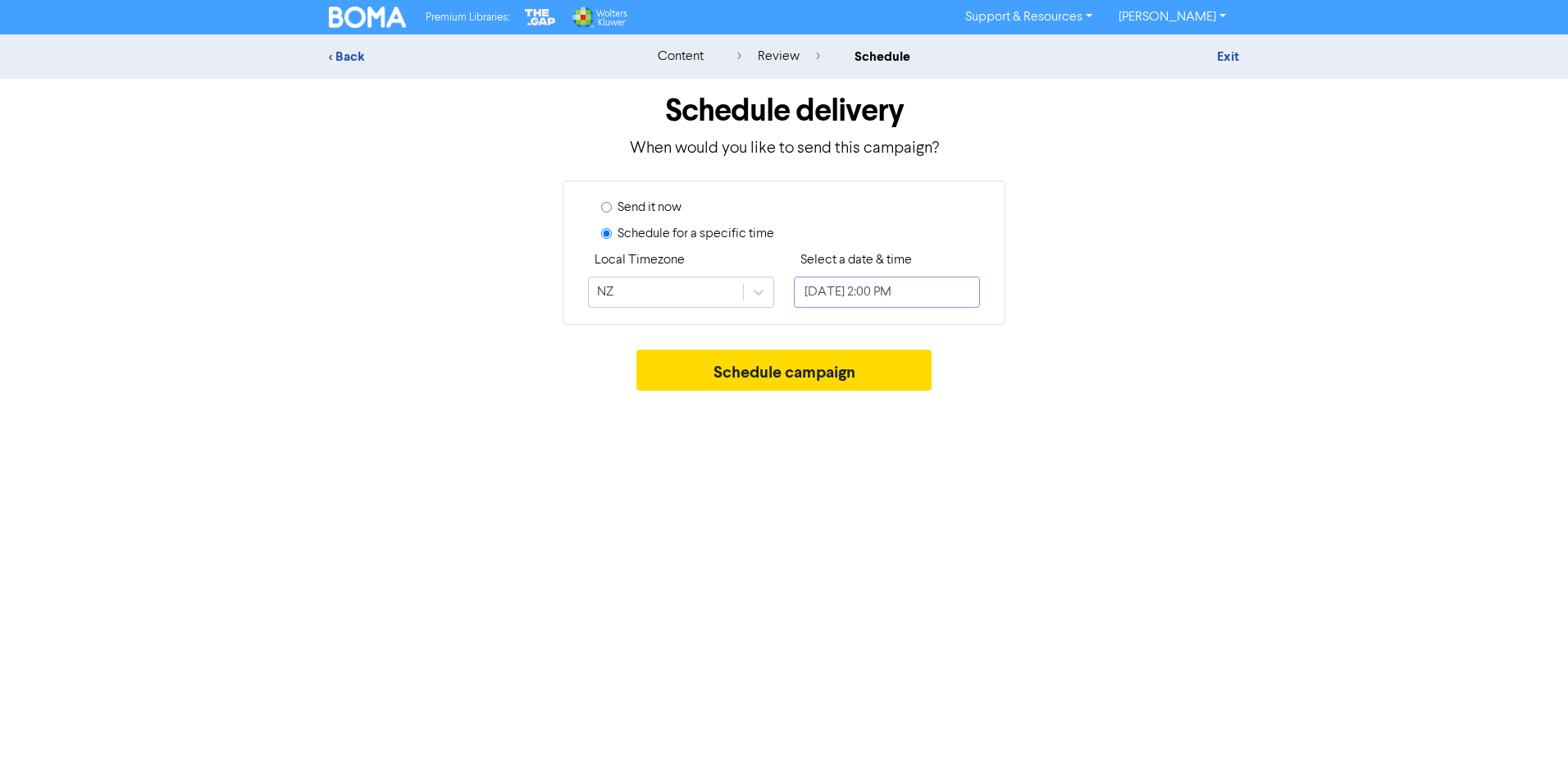
click at [881, 290] on input "[DATE] 2:00 PM" at bounding box center [887, 292] width 186 height 32
select select "7"
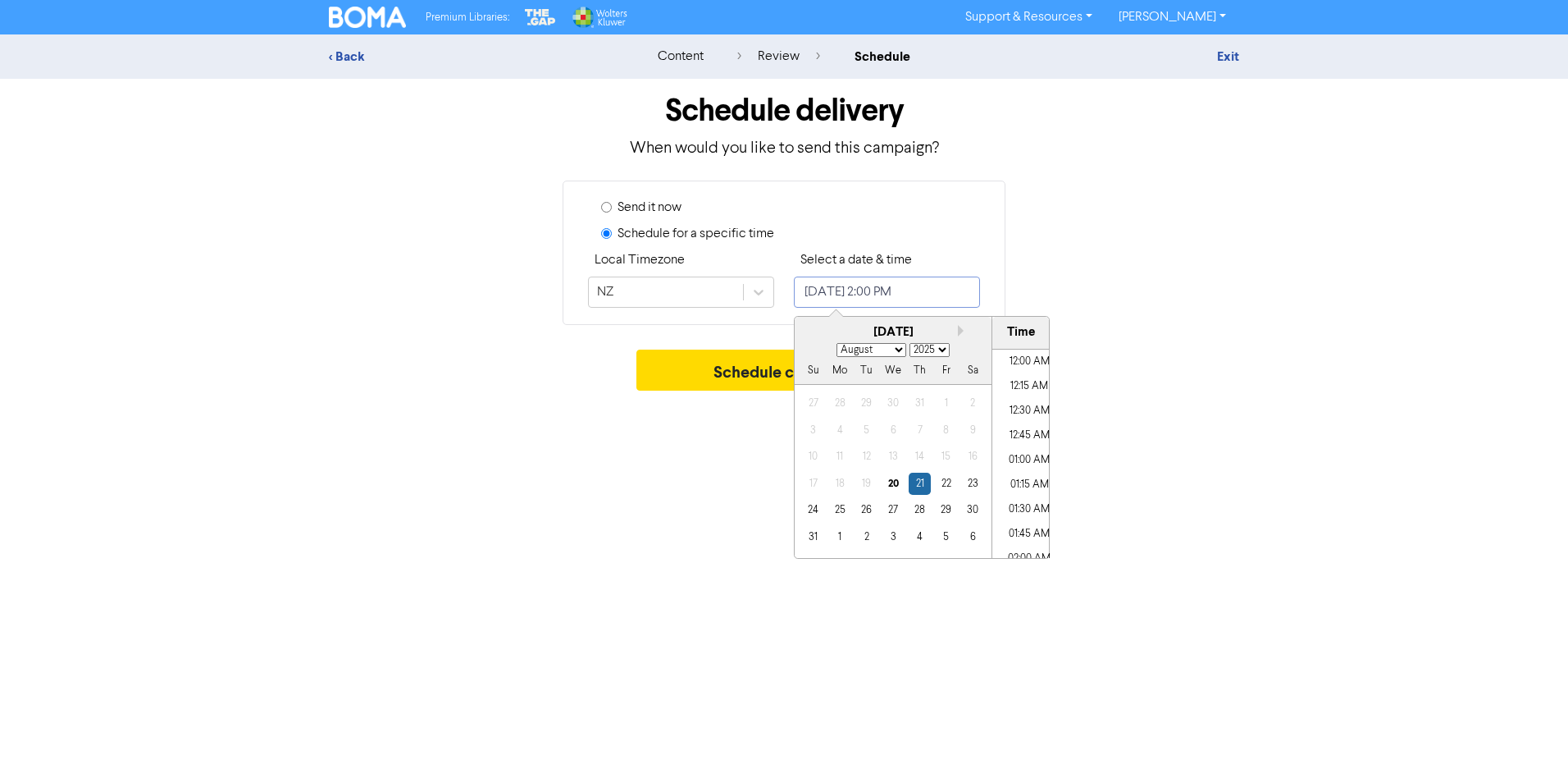
scroll to position [1287, 0]
click at [891, 486] on div "20" at bounding box center [892, 484] width 22 height 22
type input "[DATE] 2:00 PM"
click at [1034, 455] on li "02:00 PM" at bounding box center [1029, 454] width 74 height 25
click at [761, 451] on div "Premium Libraries: Support & Resources Video Tutorials FAQ & Guides Marketing E…" at bounding box center [784, 392] width 1568 height 783
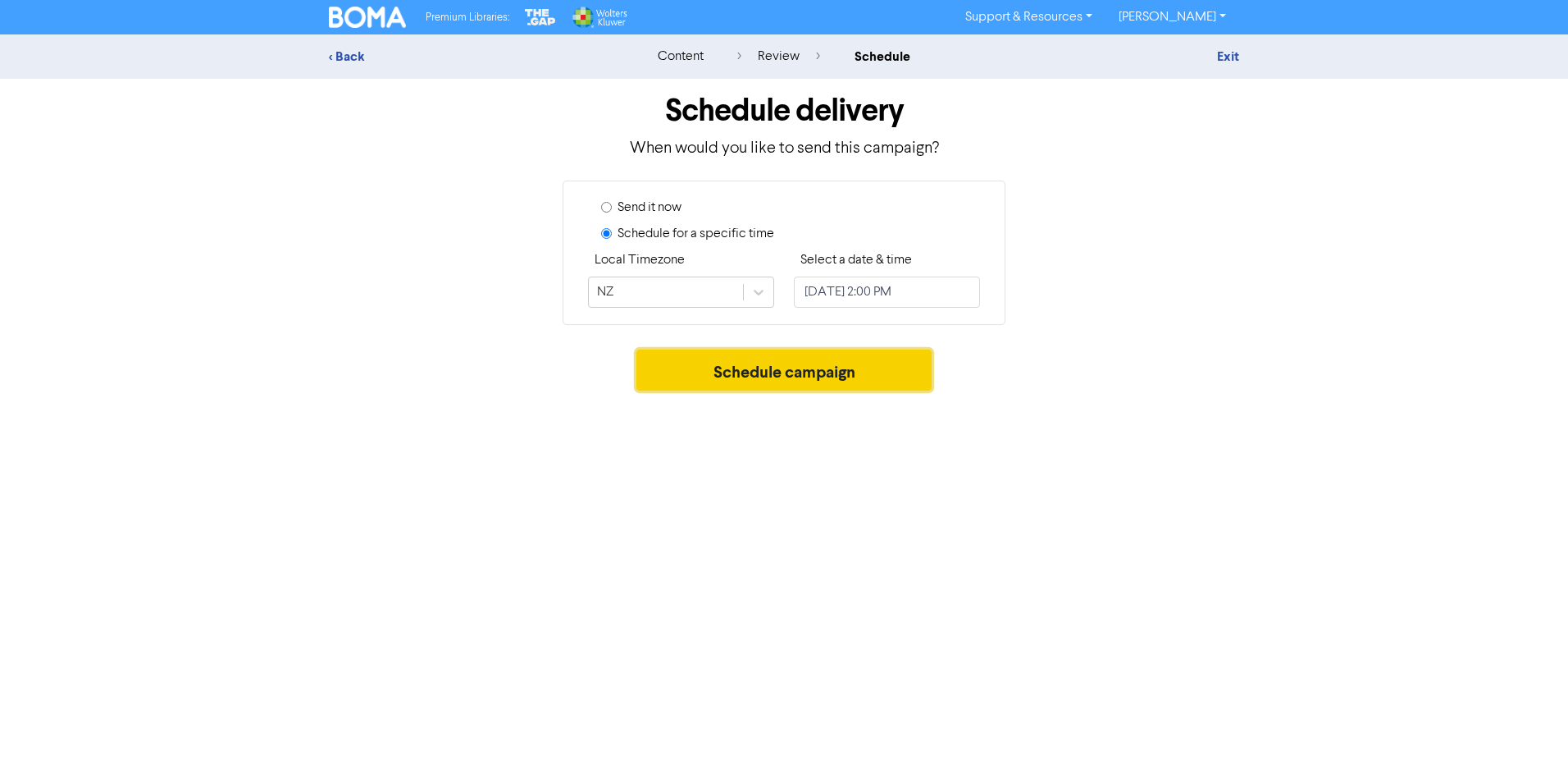
click at [783, 368] on button "Schedule campaign" at bounding box center [784, 369] width 296 height 41
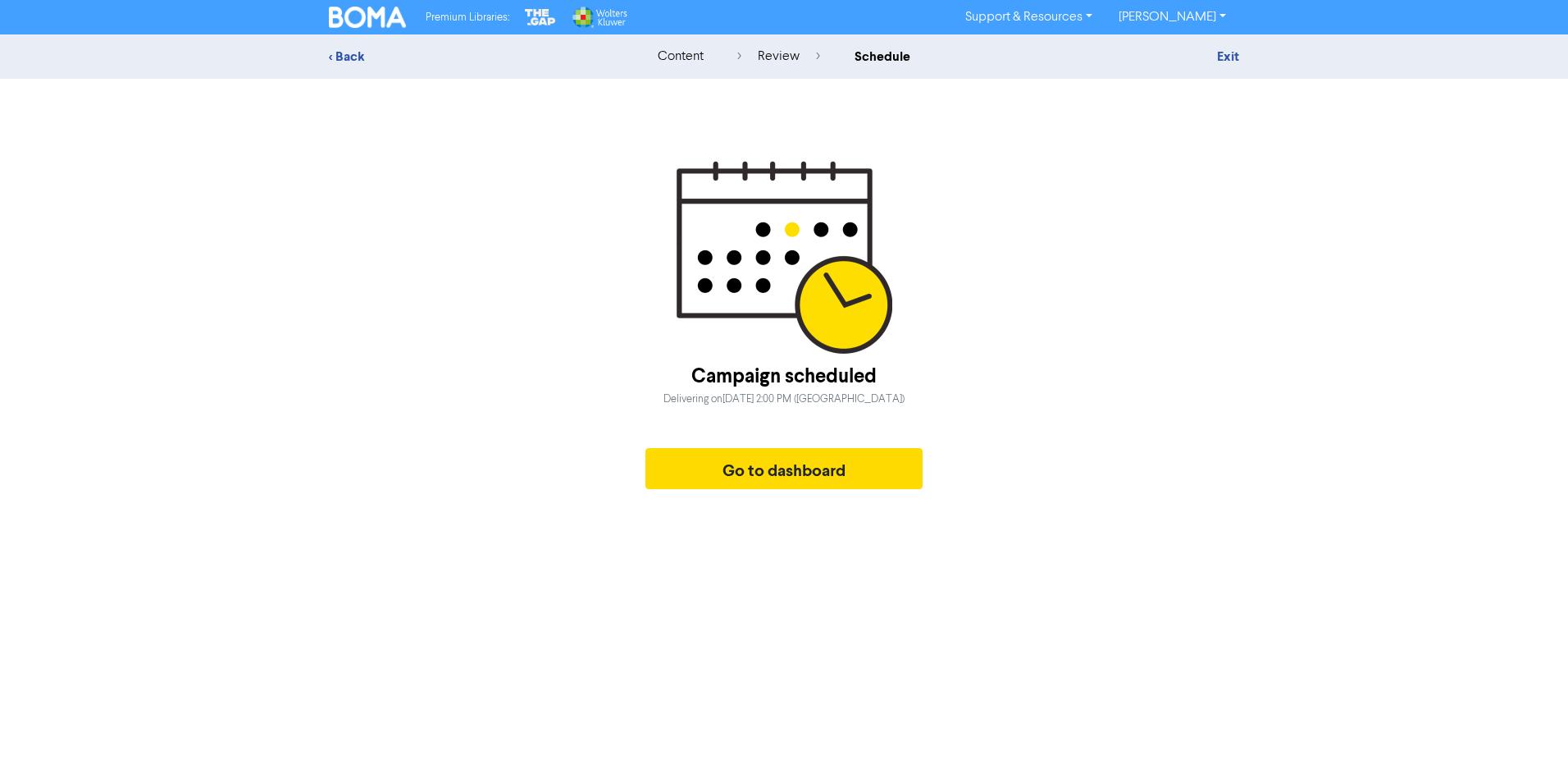
click at [1220, 12] on link "[PERSON_NAME]" at bounding box center [1172, 16] width 133 height 26
click at [1183, 52] on button "Log Out" at bounding box center [1171, 49] width 129 height 20
